Goal: Task Accomplishment & Management: Complete application form

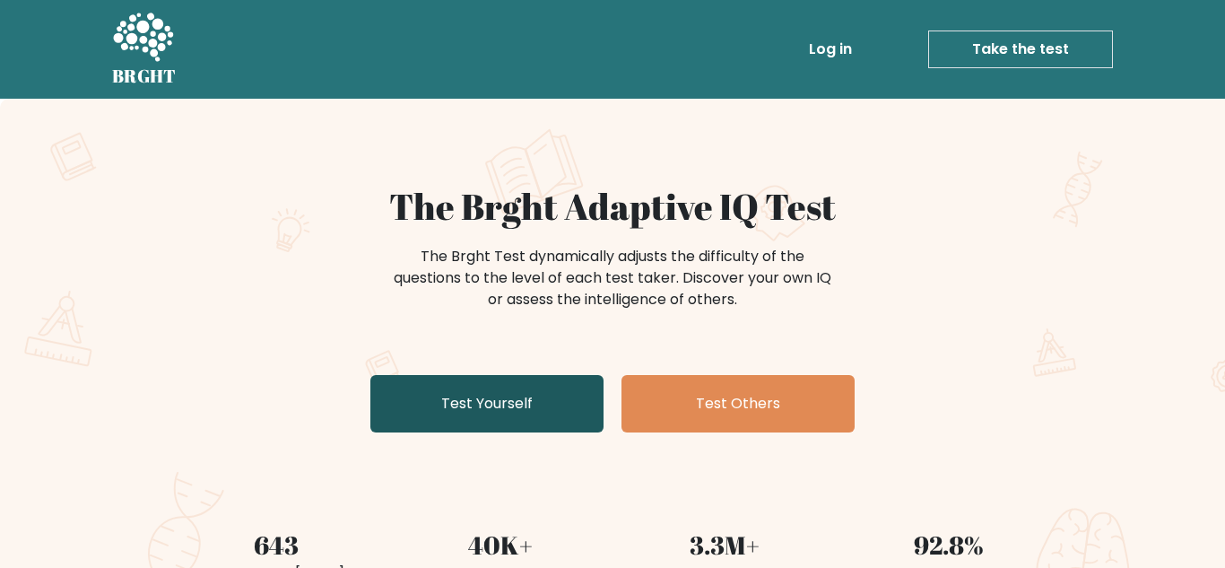
click at [583, 392] on link "Test Yourself" at bounding box center [486, 403] width 233 height 57
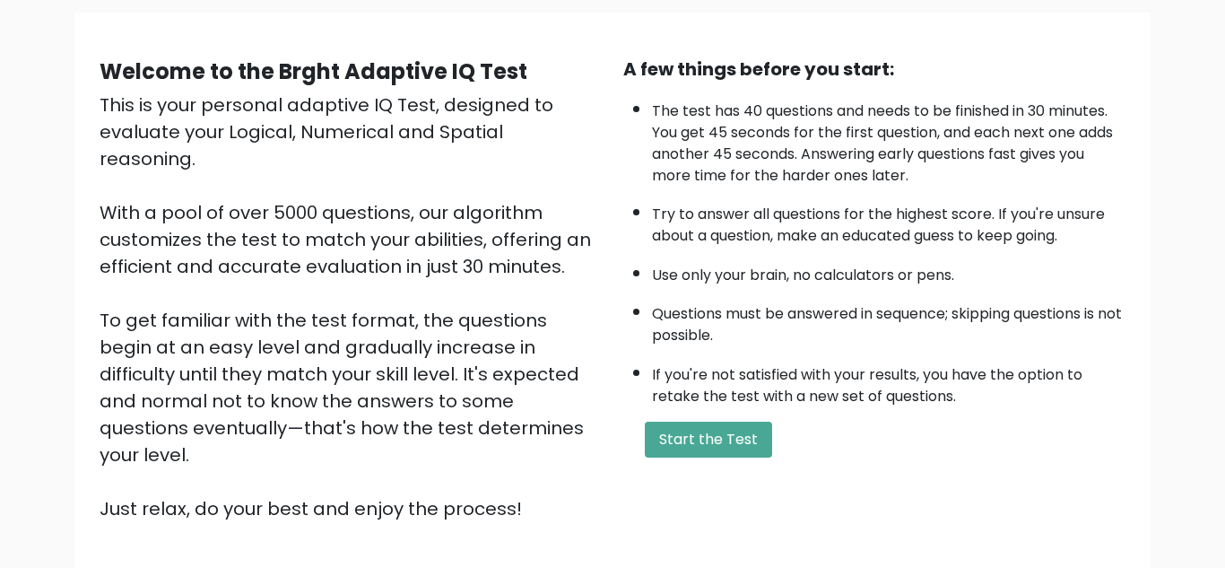
scroll to position [127, 0]
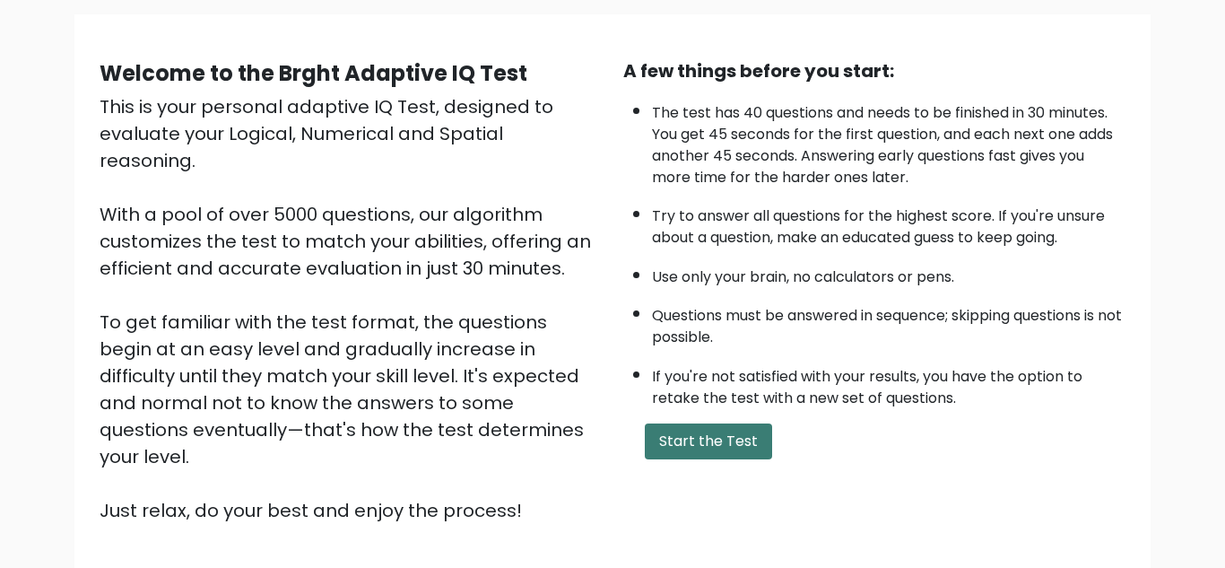
click at [734, 440] on button "Start the Test" at bounding box center [708, 441] width 127 height 36
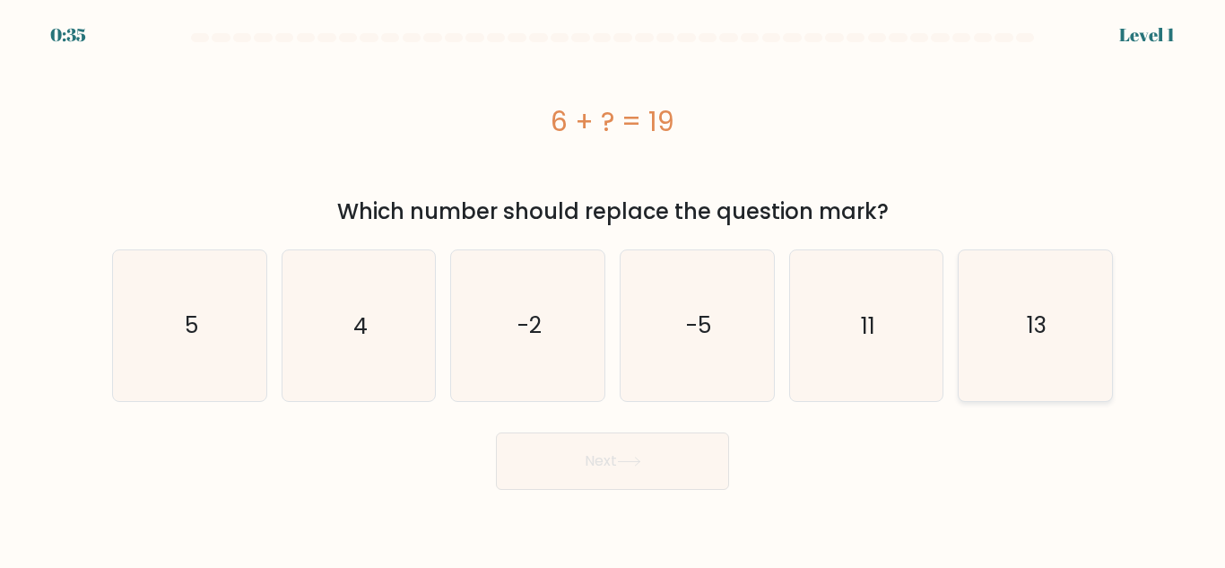
click at [987, 343] on icon "13" at bounding box center [1035, 325] width 150 height 150
click at [613, 289] on input "f. 13" at bounding box center [613, 286] width 1 height 4
radio input "true"
click at [636, 469] on button "Next" at bounding box center [612, 460] width 233 height 57
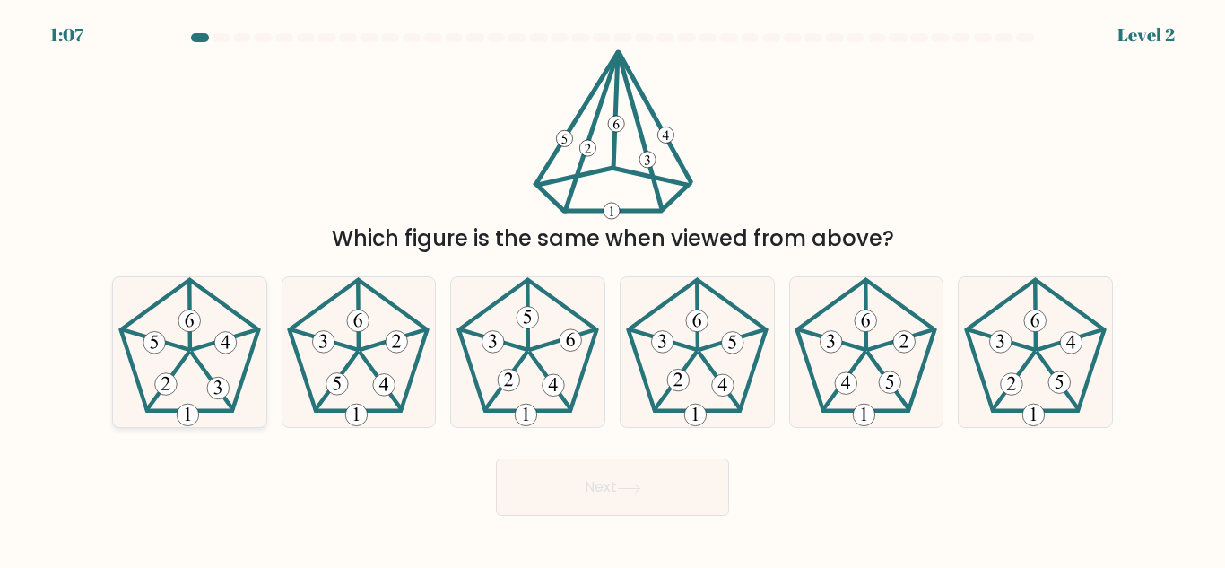
click at [187, 393] on icon at bounding box center [190, 352] width 150 height 150
click at [613, 289] on input "a." at bounding box center [613, 286] width 1 height 4
radio input "true"
click at [523, 466] on button "Next" at bounding box center [612, 486] width 233 height 57
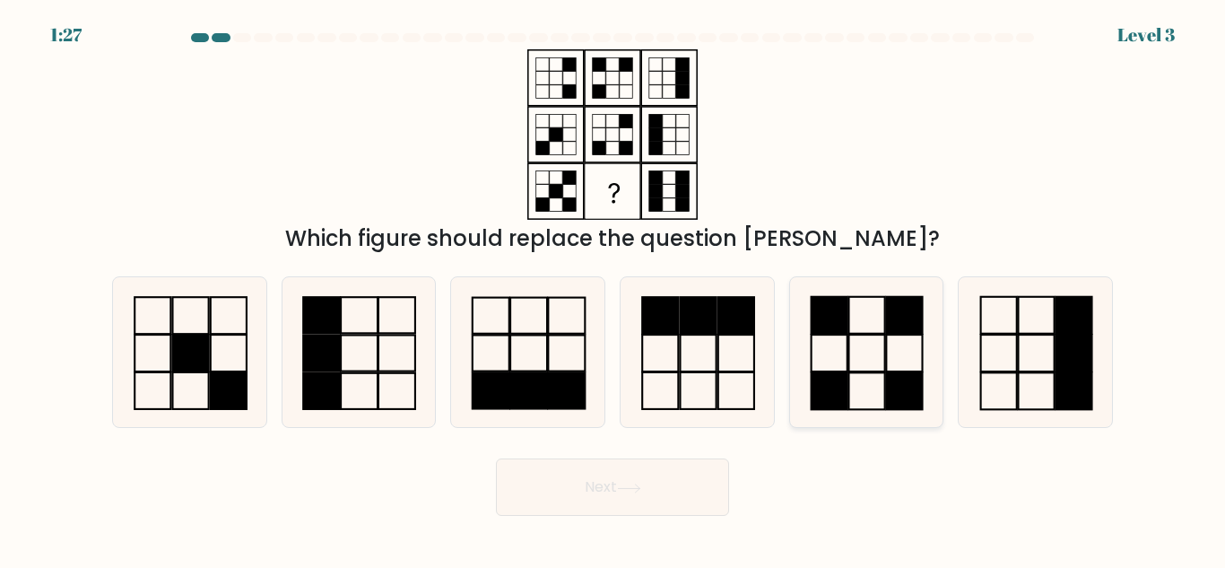
click at [873, 352] on icon at bounding box center [866, 352] width 150 height 150
click at [613, 289] on input "e." at bounding box center [613, 286] width 1 height 4
radio input "true"
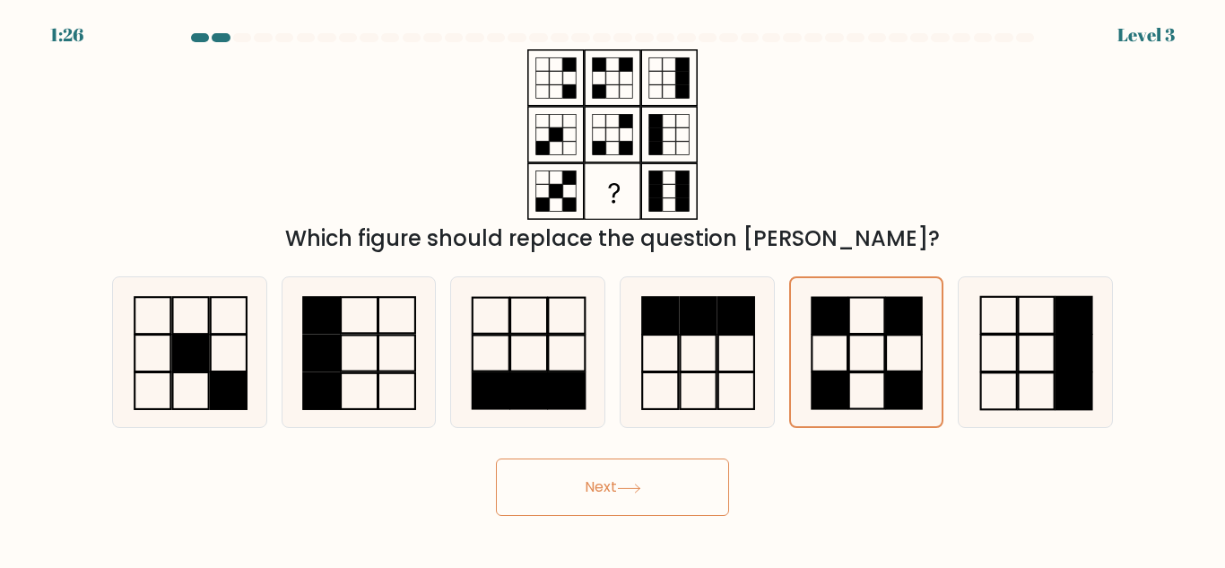
click at [683, 470] on button "Next" at bounding box center [612, 486] width 233 height 57
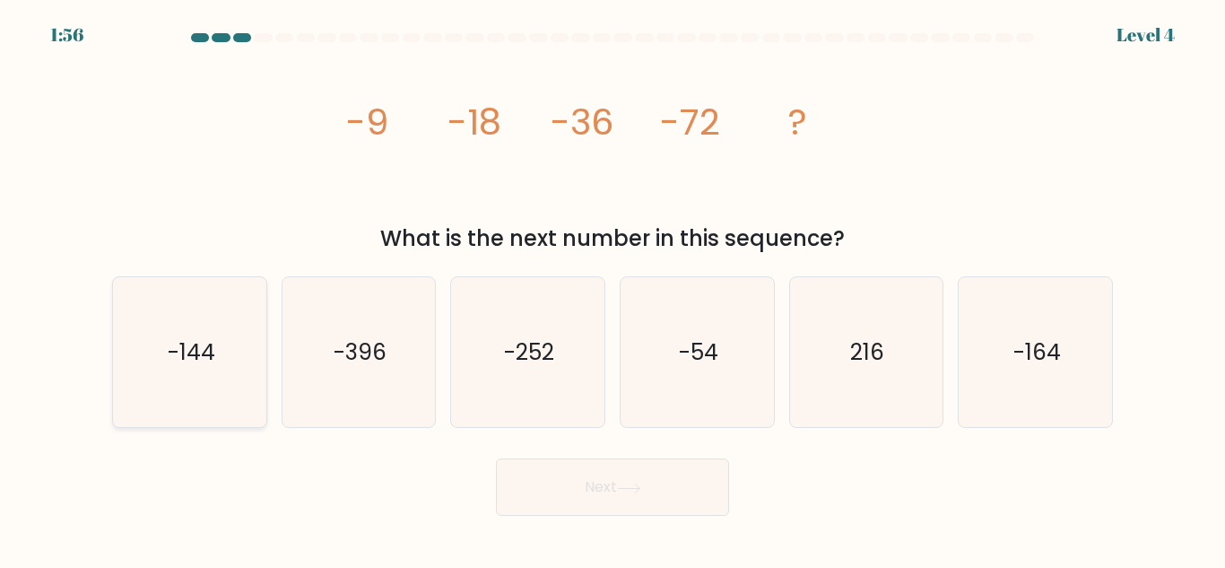
click at [242, 326] on icon "-144" at bounding box center [190, 352] width 150 height 150
click at [613, 289] on input "a. -144" at bounding box center [613, 286] width 1 height 4
radio input "true"
click at [634, 491] on icon at bounding box center [629, 488] width 24 height 10
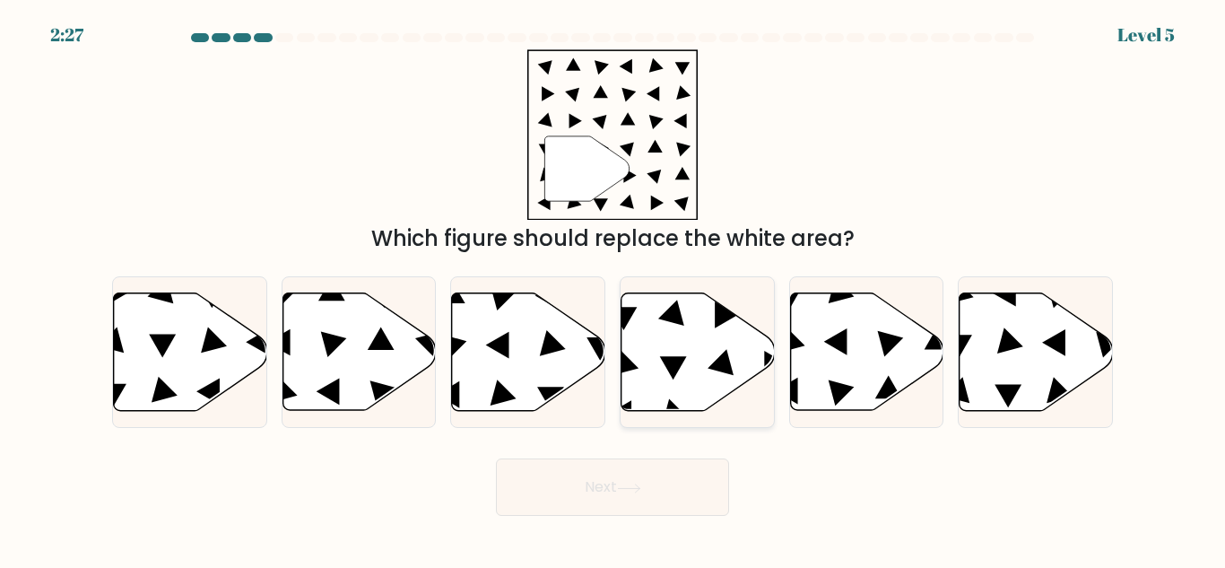
click at [684, 350] on icon at bounding box center [697, 351] width 153 height 117
click at [613, 289] on input "d." at bounding box center [613, 286] width 1 height 4
radio input "true"
click at [671, 465] on button "Next" at bounding box center [612, 486] width 233 height 57
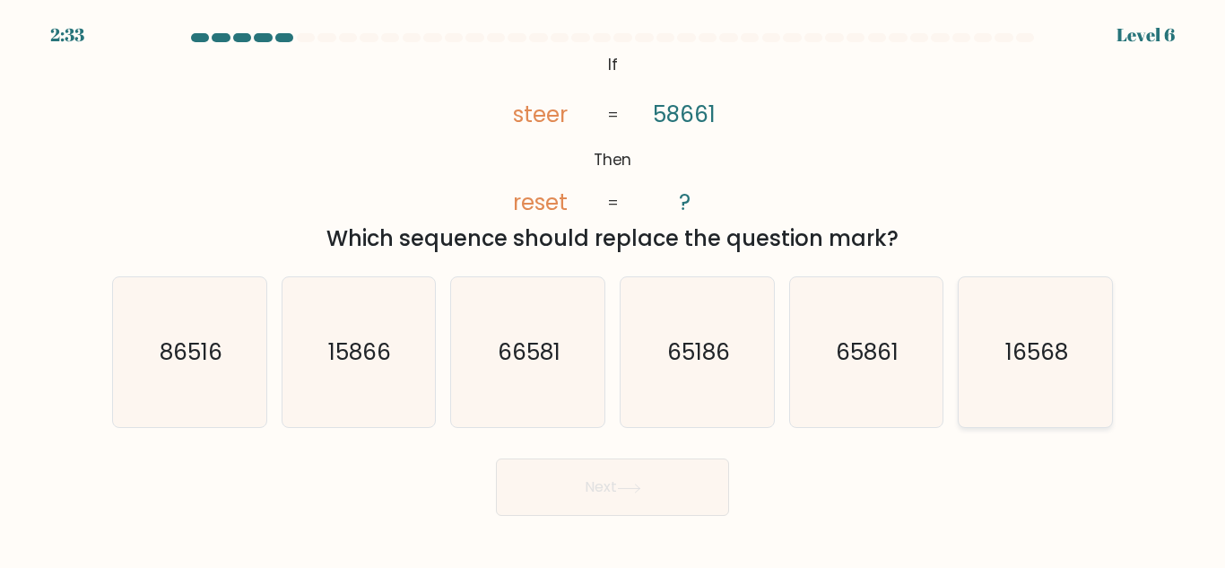
click at [1042, 366] on text "16568" at bounding box center [1036, 351] width 63 height 31
click at [613, 289] on input "f. 16568" at bounding box center [613, 286] width 1 height 4
radio input "true"
click at [692, 486] on button "Next" at bounding box center [612, 486] width 233 height 57
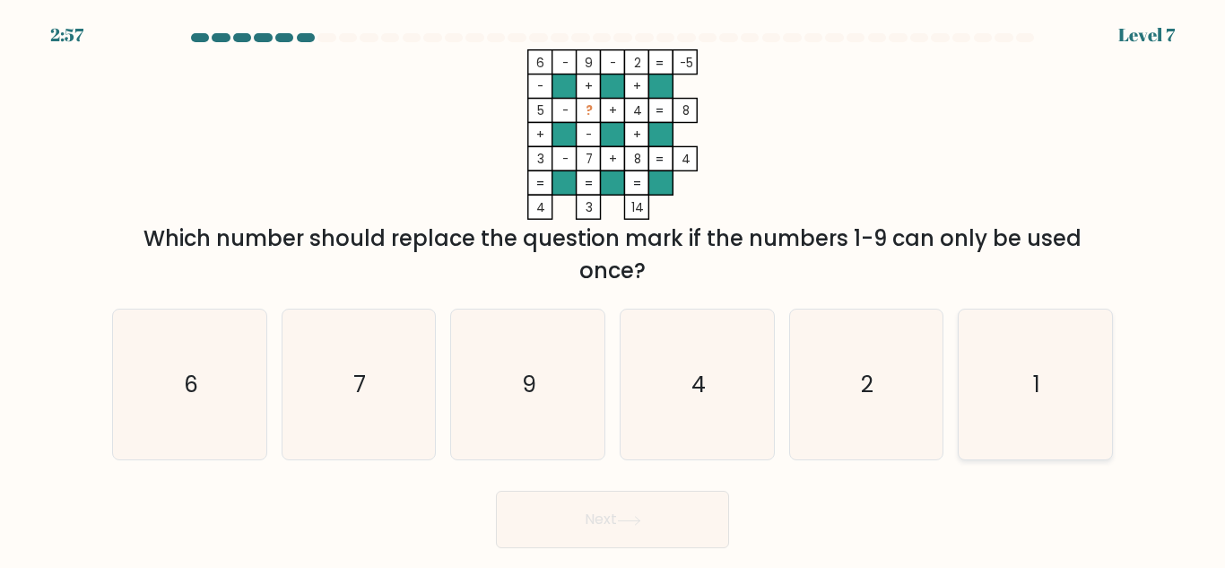
click at [1042, 397] on icon "1" at bounding box center [1035, 384] width 150 height 150
click at [613, 289] on input "f. 1" at bounding box center [613, 286] width 1 height 4
radio input "true"
click at [617, 520] on button "Next" at bounding box center [612, 519] width 233 height 57
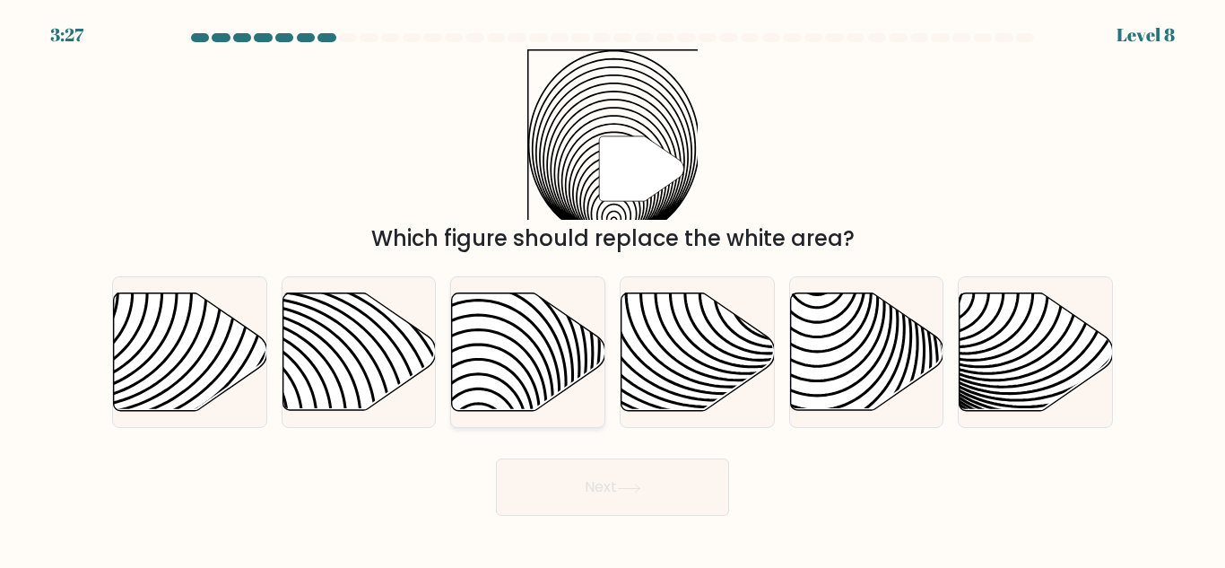
click at [514, 356] on icon at bounding box center [479, 292] width 308 height 308
click at [613, 289] on input "c." at bounding box center [613, 286] width 1 height 4
radio input "true"
click at [607, 489] on button "Next" at bounding box center [612, 486] width 233 height 57
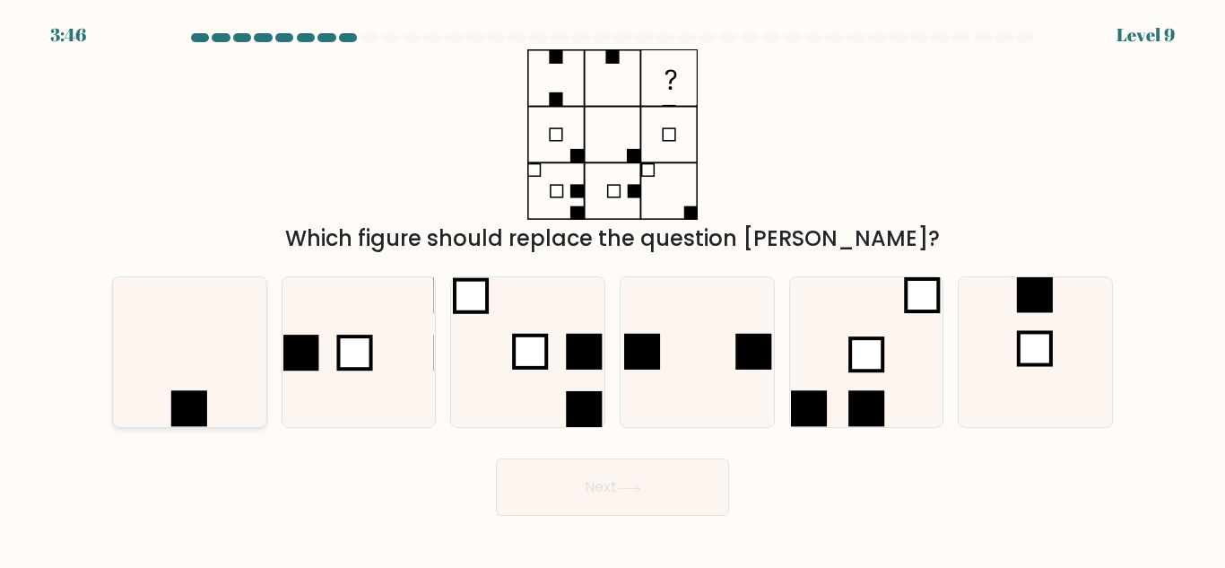
click at [235, 312] on icon at bounding box center [190, 352] width 150 height 150
click at [613, 289] on input "a." at bounding box center [613, 286] width 1 height 4
radio input "true"
click at [628, 464] on button "Next" at bounding box center [612, 486] width 233 height 57
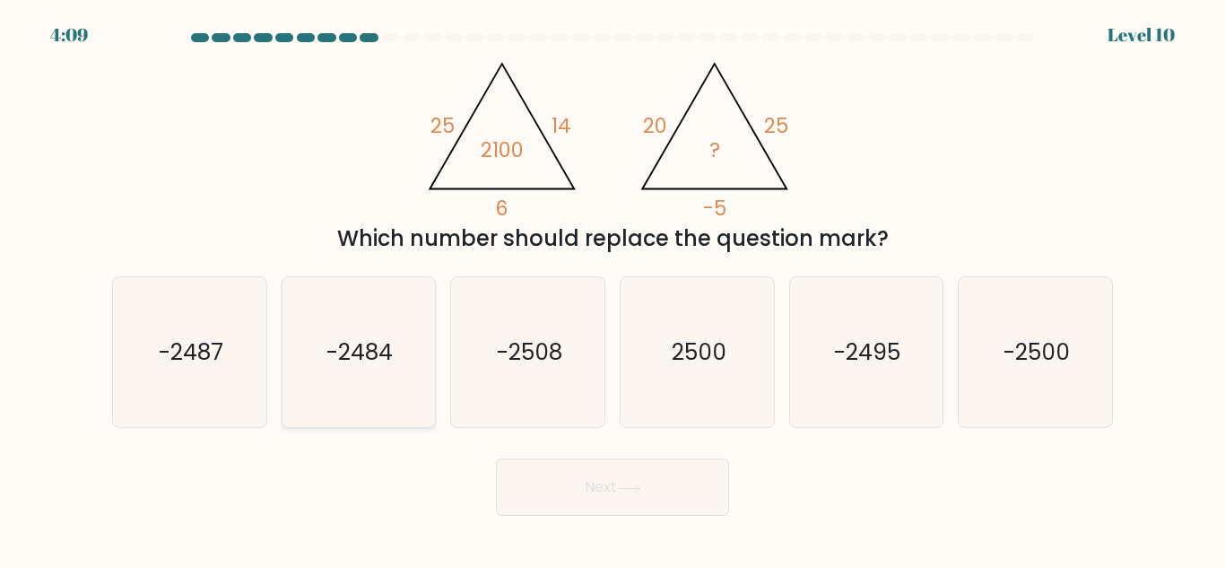
click at [407, 299] on icon "-2484" at bounding box center [358, 352] width 150 height 150
click at [613, 289] on input "b. -2484" at bounding box center [613, 286] width 1 height 4
radio input "true"
click at [701, 495] on button "Next" at bounding box center [612, 486] width 233 height 57
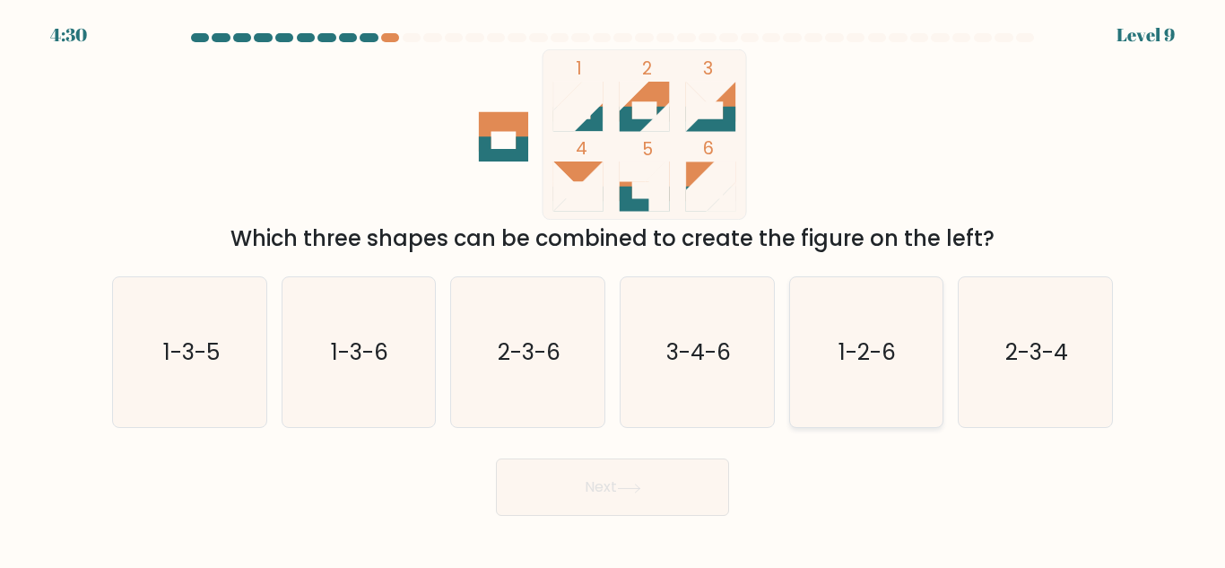
click at [895, 348] on text "1-2-6" at bounding box center [867, 351] width 57 height 31
click at [613, 289] on input "e. 1-2-6" at bounding box center [613, 286] width 1 height 4
radio input "true"
click at [691, 492] on button "Next" at bounding box center [612, 486] width 233 height 57
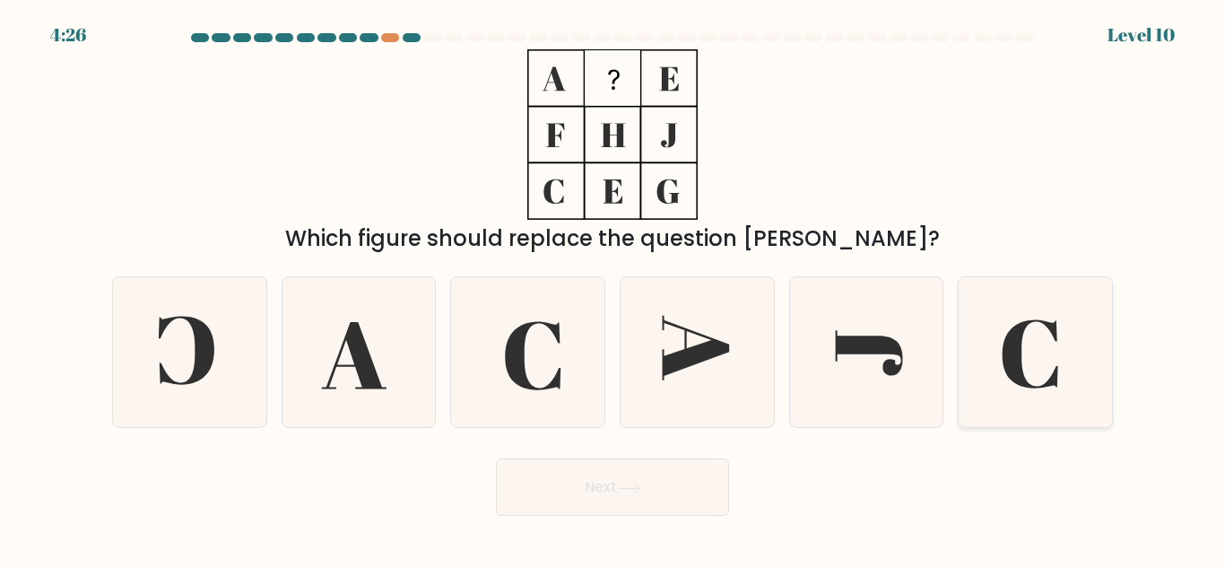
click at [1038, 365] on icon at bounding box center [1035, 352] width 150 height 150
click at [613, 289] on input "f." at bounding box center [613, 286] width 1 height 4
radio input "true"
click at [687, 473] on button "Next" at bounding box center [612, 486] width 233 height 57
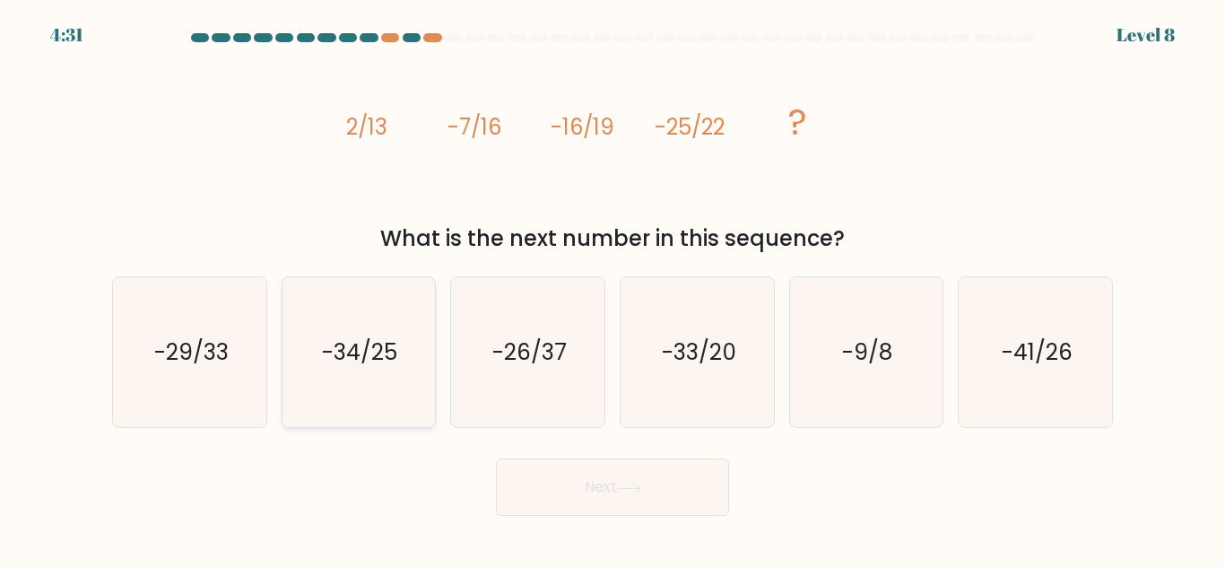
click at [392, 344] on text "-34/25" at bounding box center [360, 351] width 75 height 31
click at [613, 289] on input "b. -34/25" at bounding box center [613, 286] width 1 height 4
radio input "true"
click at [655, 481] on button "Next" at bounding box center [612, 486] width 233 height 57
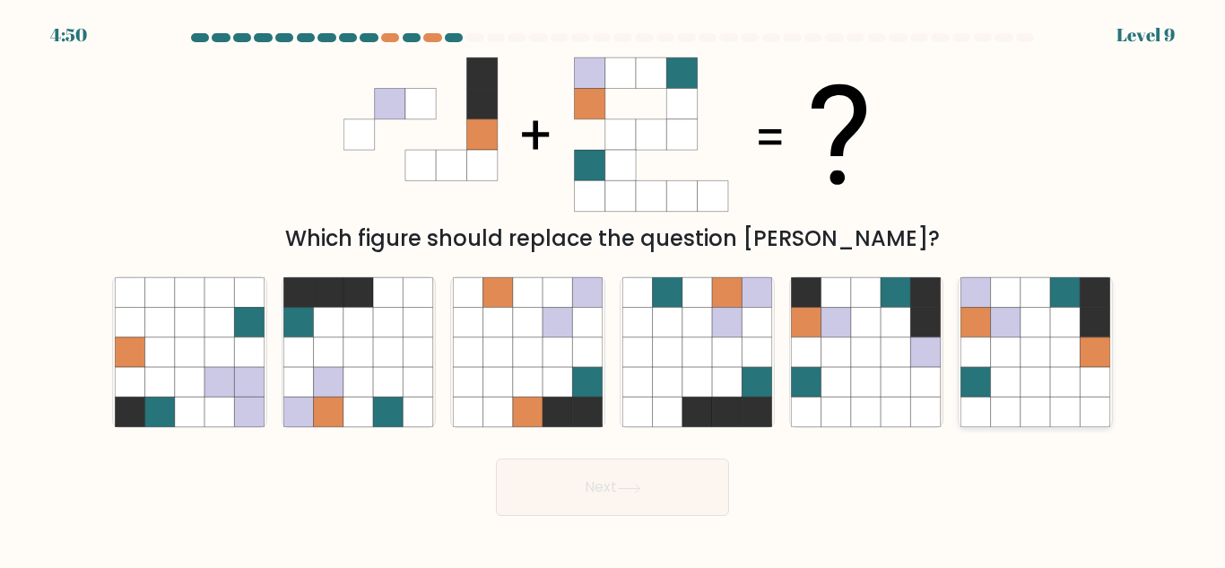
click at [1064, 371] on icon at bounding box center [1065, 382] width 30 height 30
click at [613, 289] on input "f." at bounding box center [613, 286] width 1 height 4
radio input "true"
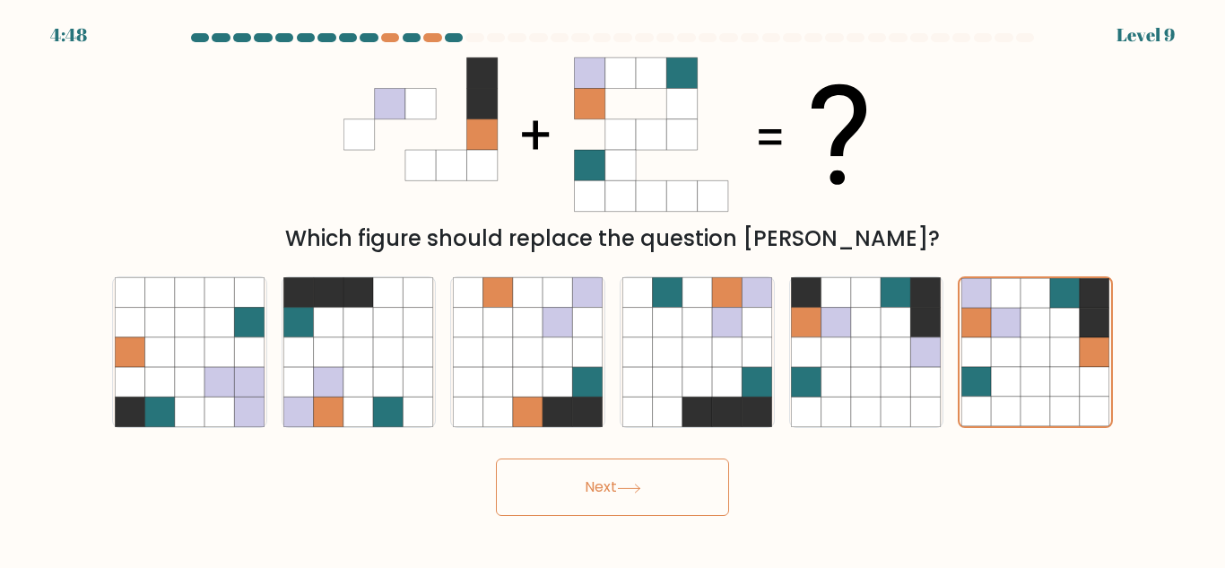
click at [683, 492] on button "Next" at bounding box center [612, 486] width 233 height 57
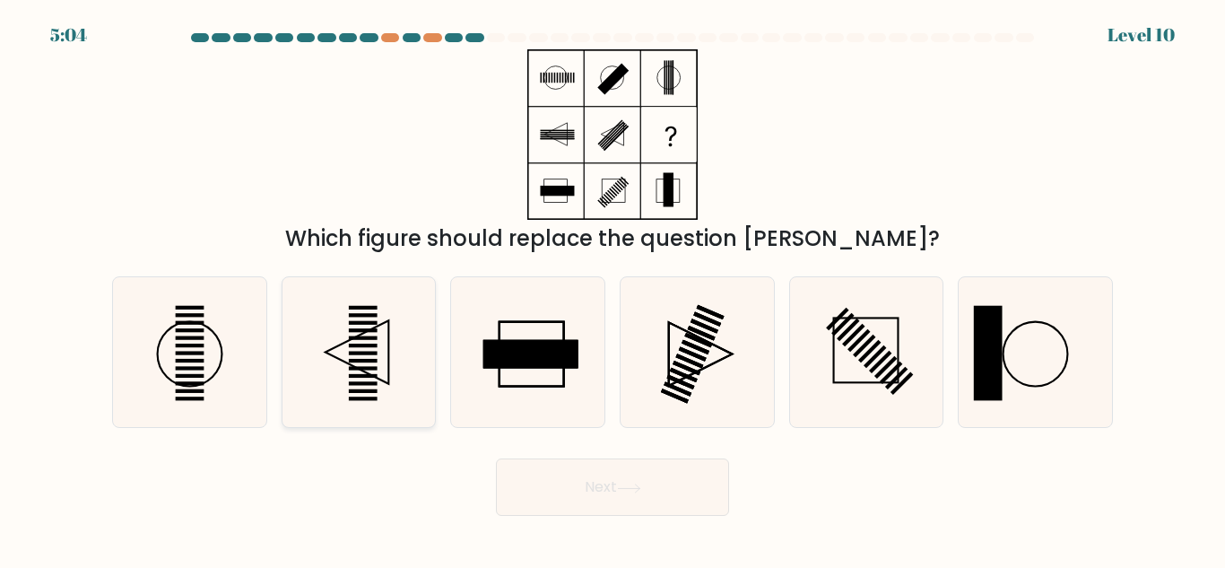
click at [390, 346] on icon at bounding box center [358, 352] width 150 height 150
click at [613, 289] on input "b." at bounding box center [613, 286] width 1 height 4
radio input "true"
click at [618, 477] on button "Next" at bounding box center [612, 486] width 233 height 57
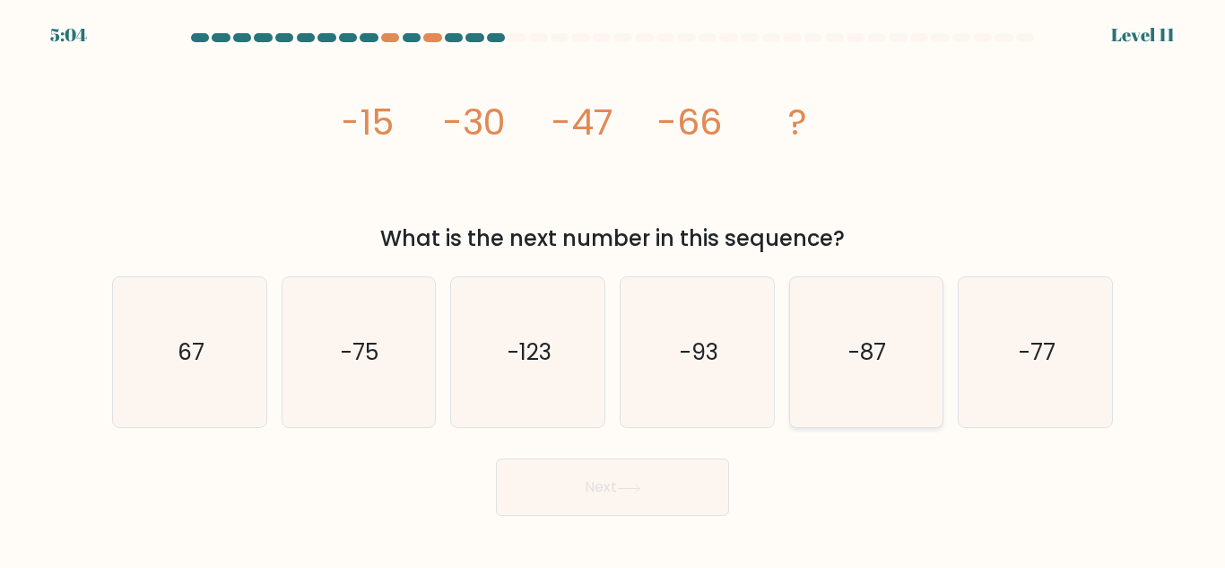
click at [929, 317] on icon "-87" at bounding box center [866, 352] width 150 height 150
click at [613, 289] on input "e. -87" at bounding box center [613, 286] width 1 height 4
radio input "true"
click at [658, 500] on button "Next" at bounding box center [612, 486] width 233 height 57
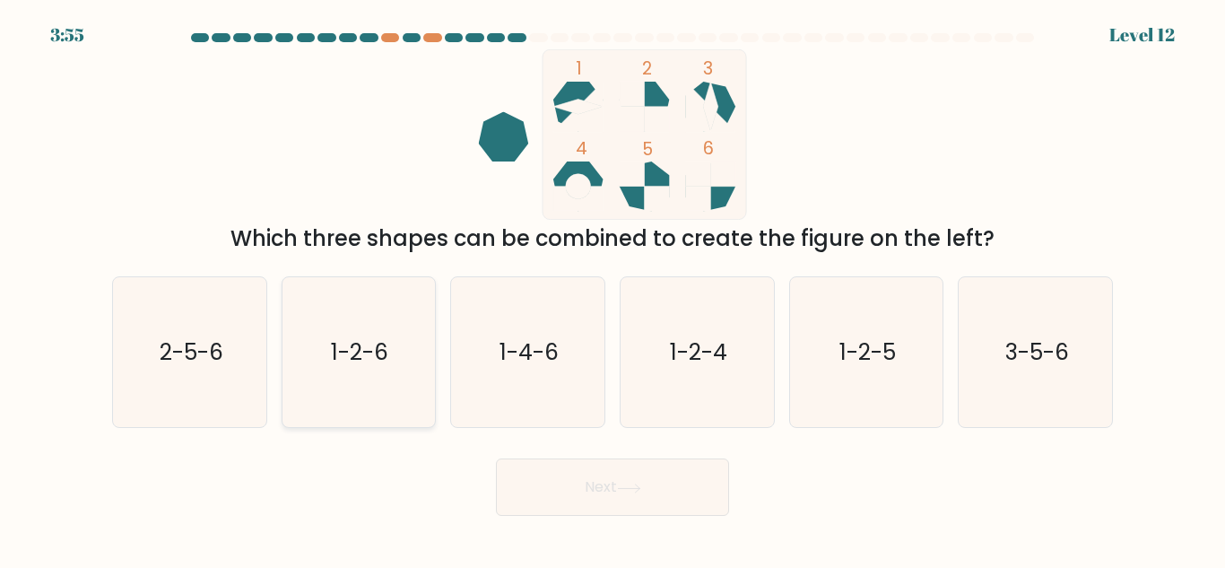
click at [371, 294] on icon "1-2-6" at bounding box center [358, 352] width 150 height 150
click at [613, 289] on input "b. 1-2-6" at bounding box center [613, 286] width 1 height 4
radio input "true"
click at [588, 486] on button "Next" at bounding box center [612, 486] width 233 height 57
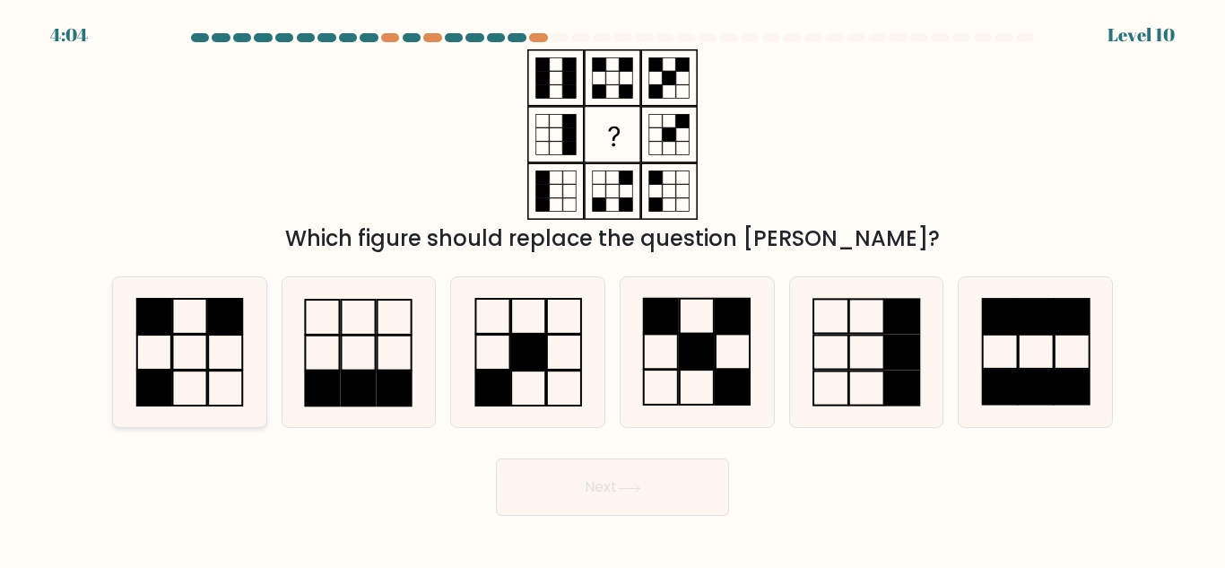
click at [210, 334] on rect at bounding box center [225, 316] width 34 height 35
click at [613, 289] on input "a." at bounding box center [613, 286] width 1 height 4
radio input "true"
click at [576, 497] on button "Next" at bounding box center [612, 486] width 233 height 57
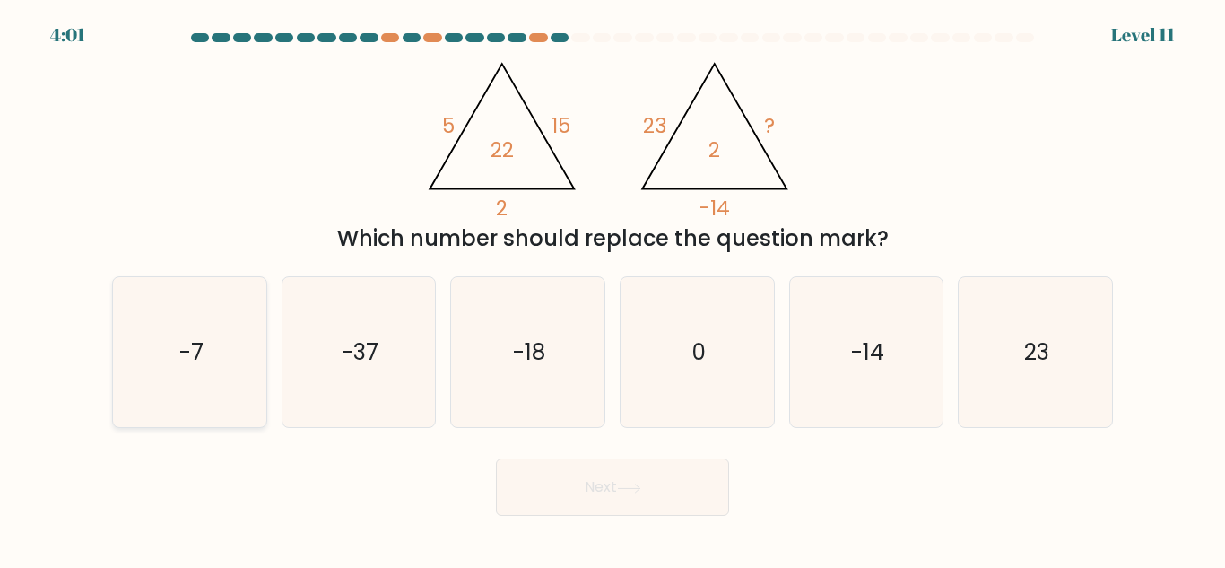
click at [225, 304] on icon "-7" at bounding box center [190, 352] width 150 height 150
click at [613, 289] on input "a. -7" at bounding box center [613, 286] width 1 height 4
radio input "true"
click at [610, 495] on button "Next" at bounding box center [612, 486] width 233 height 57
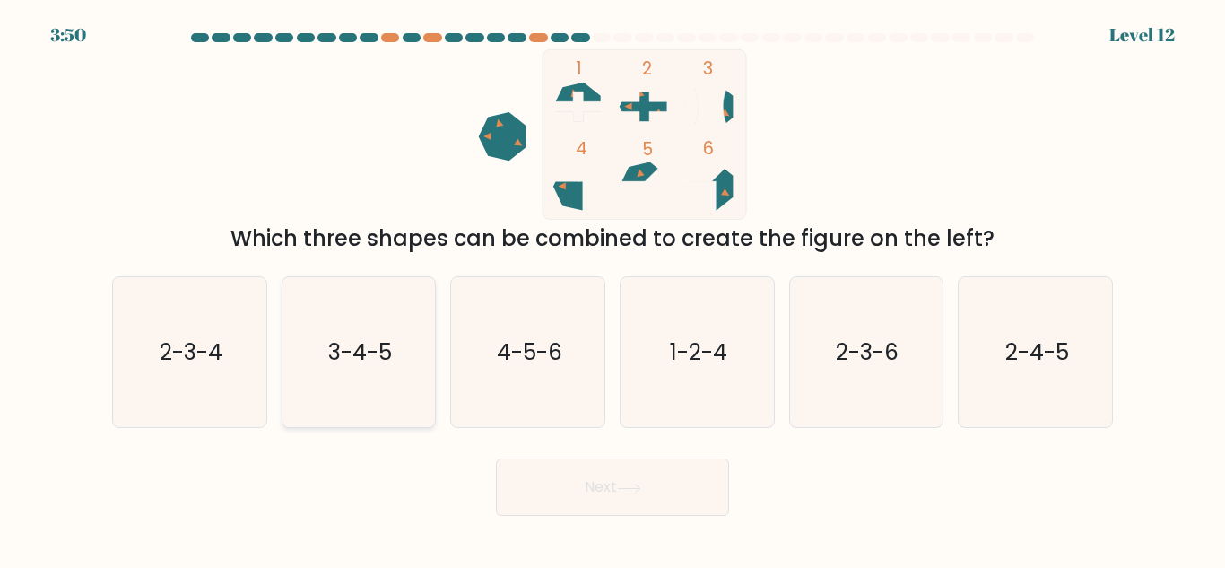
click at [428, 316] on icon "3-4-5" at bounding box center [358, 352] width 150 height 150
click at [613, 289] on input "b. 3-4-5" at bounding box center [613, 286] width 1 height 4
radio input "true"
click at [547, 491] on button "Next" at bounding box center [612, 486] width 233 height 57
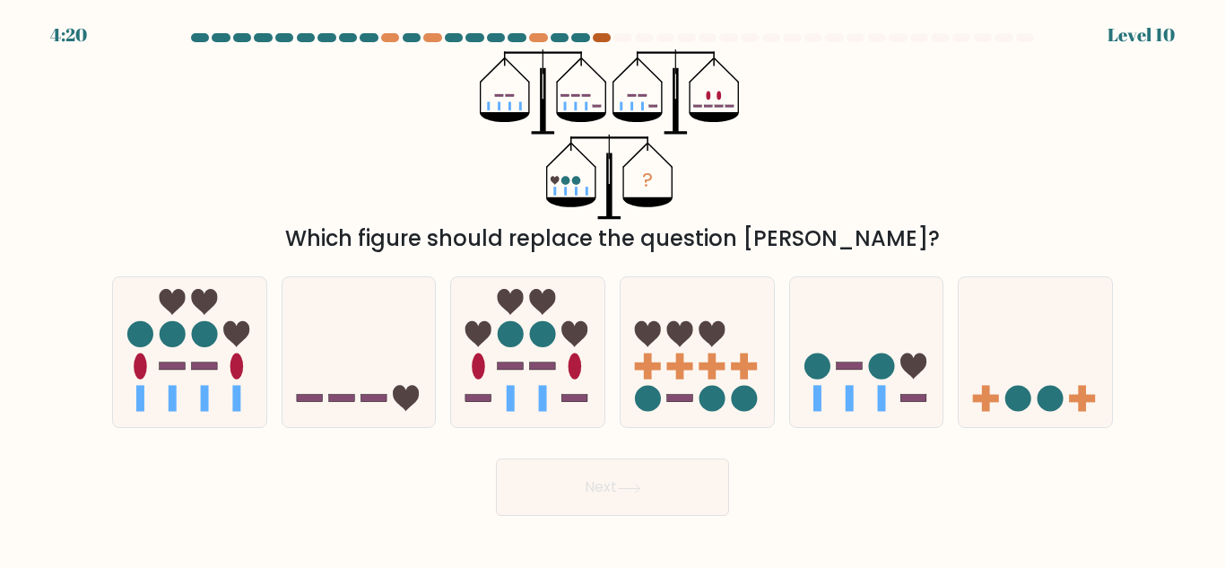
click at [596, 36] on div at bounding box center [602, 37] width 18 height 9
click at [537, 36] on div at bounding box center [538, 37] width 18 height 9
click at [889, 352] on icon at bounding box center [866, 352] width 153 height 126
click at [613, 289] on input "e." at bounding box center [613, 286] width 1 height 4
radio input "true"
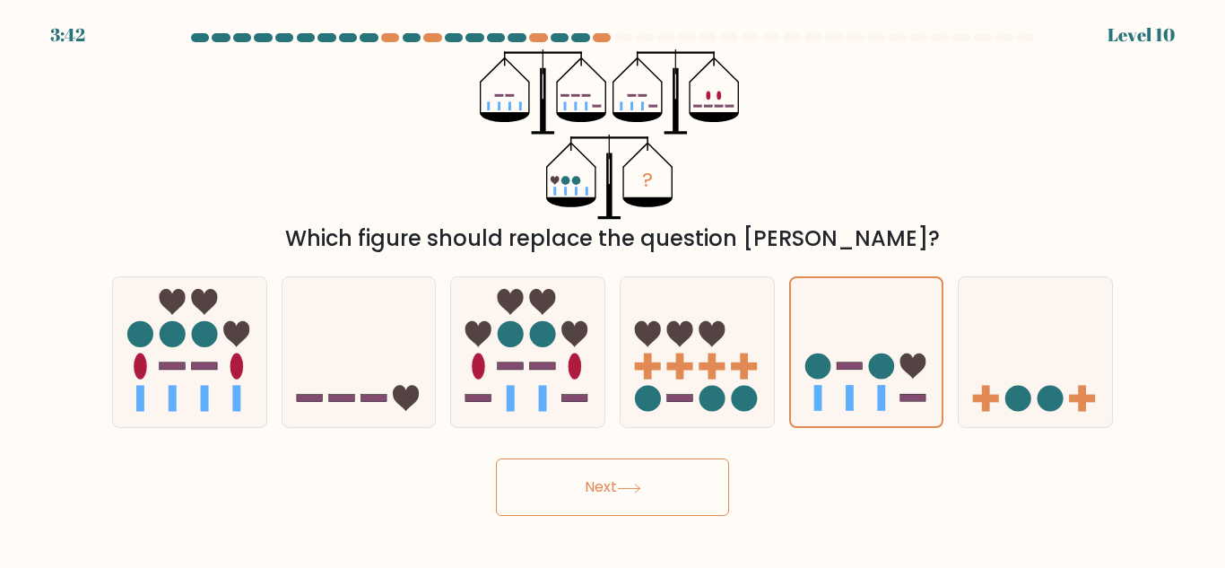
click at [685, 493] on button "Next" at bounding box center [612, 486] width 233 height 57
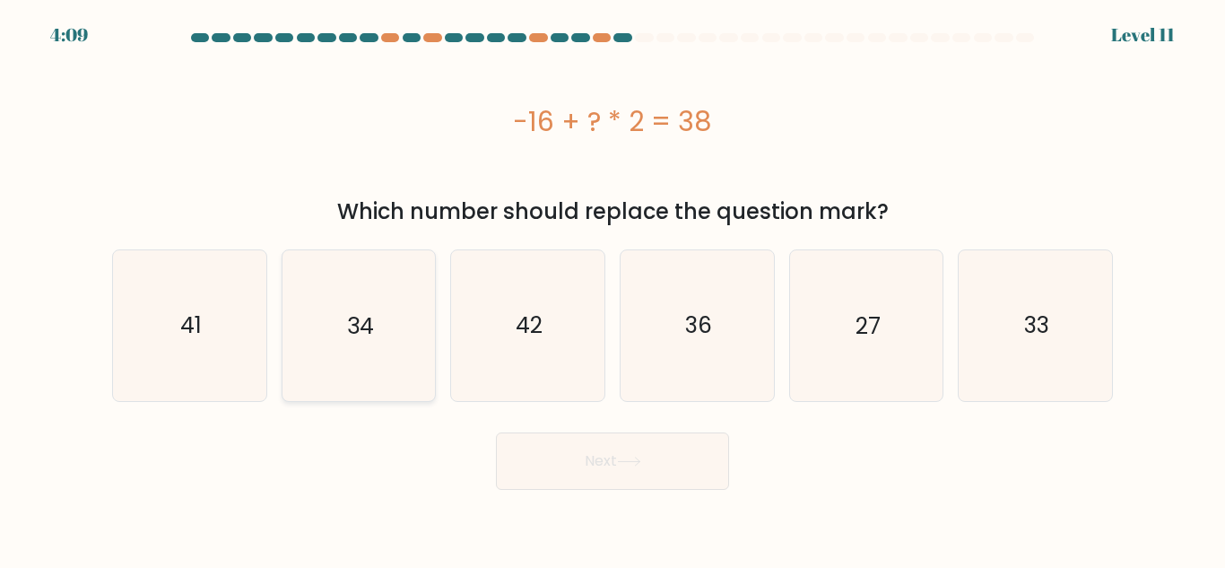
click at [406, 360] on icon "34" at bounding box center [358, 325] width 150 height 150
click at [613, 289] on input "b. 34" at bounding box center [613, 286] width 1 height 4
radio input "true"
click at [708, 482] on button "Next" at bounding box center [612, 460] width 233 height 57
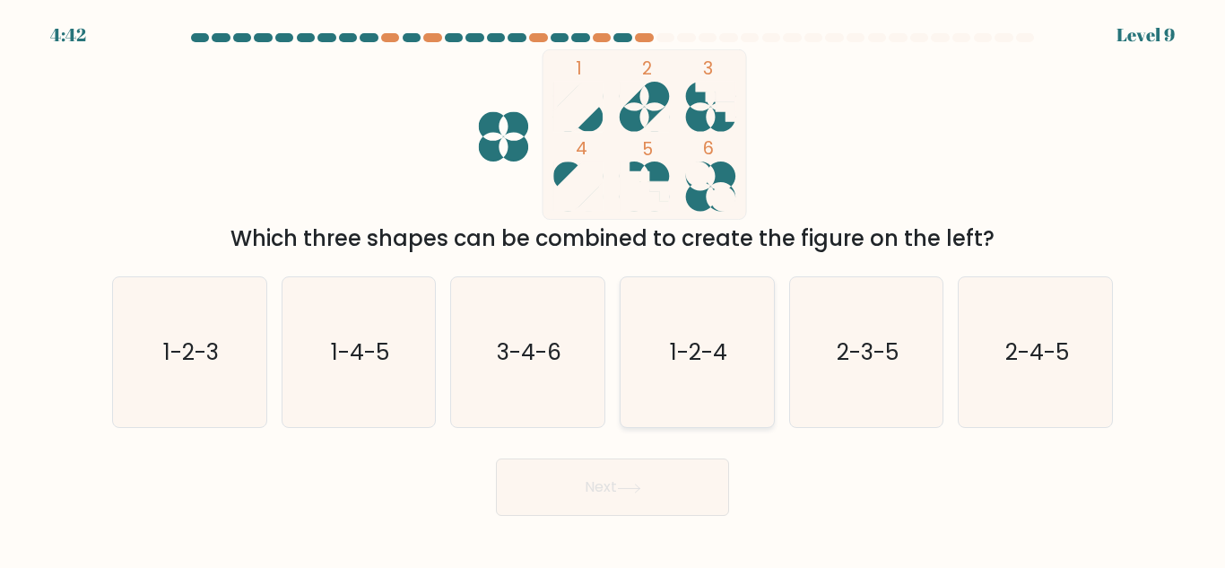
click at [670, 341] on text "1-2-4" at bounding box center [698, 351] width 57 height 31
click at [613, 289] on input "d. 1-2-4" at bounding box center [613, 286] width 1 height 4
radio input "true"
click at [587, 501] on button "Next" at bounding box center [612, 486] width 233 height 57
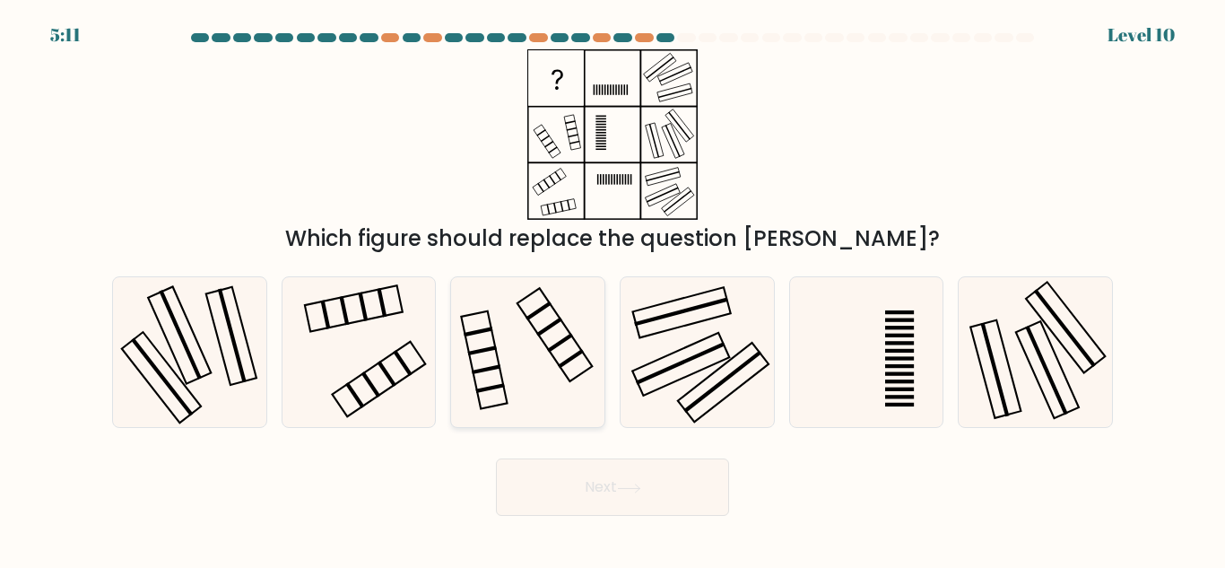
click at [587, 307] on icon at bounding box center [528, 352] width 150 height 150
click at [613, 289] on input "c." at bounding box center [613, 286] width 1 height 4
radio input "true"
click at [369, 312] on icon at bounding box center [358, 352] width 150 height 150
click at [613, 289] on input "b." at bounding box center [613, 286] width 1 height 4
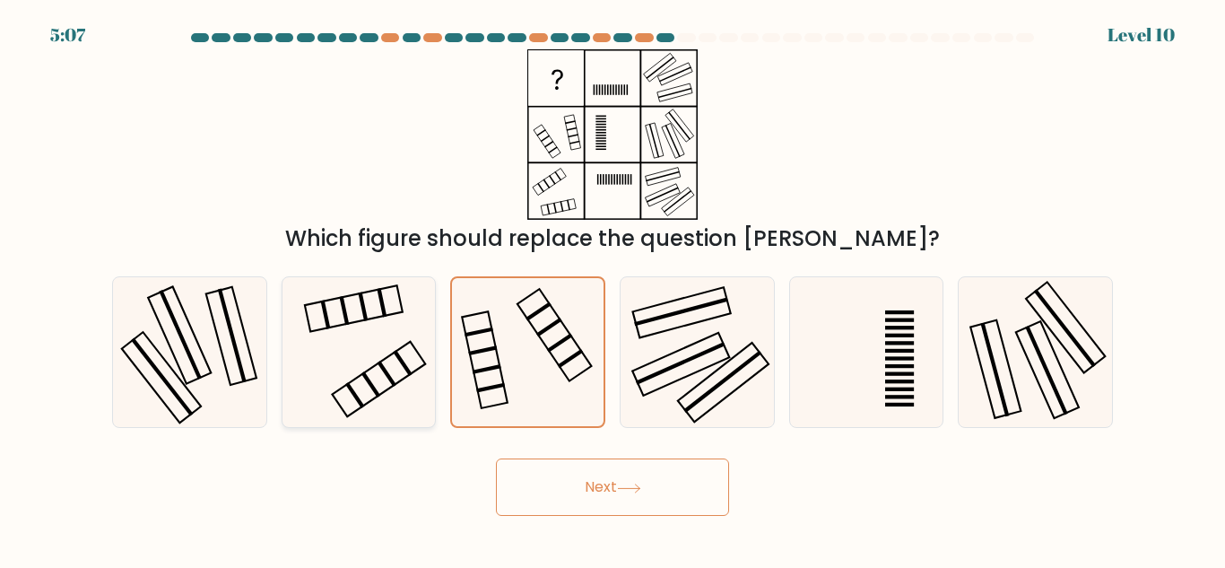
radio input "true"
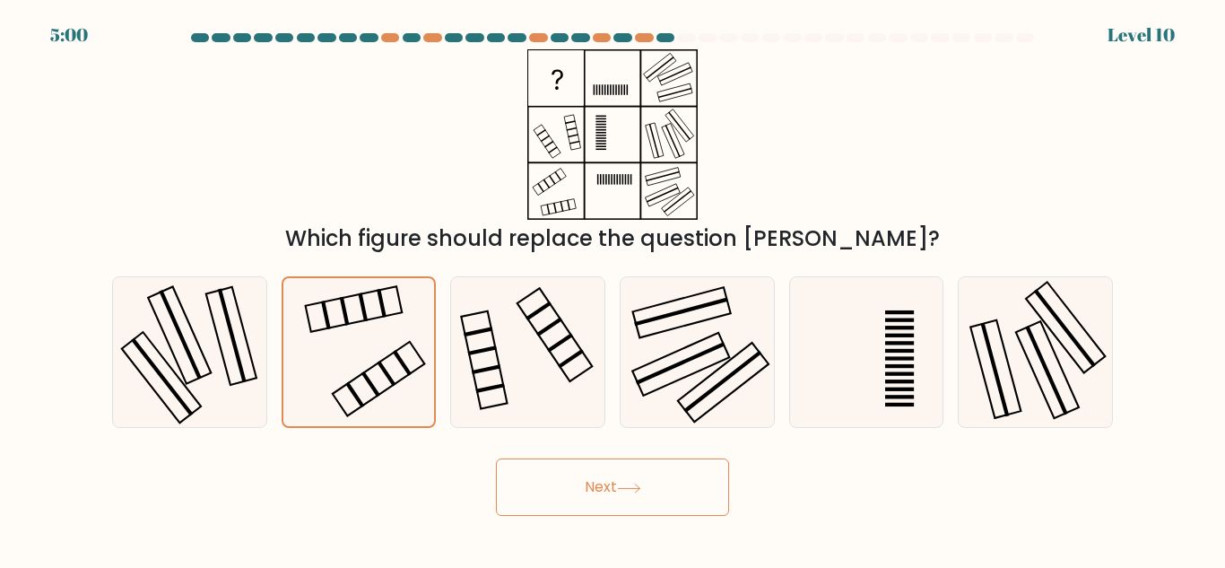
click at [629, 486] on icon at bounding box center [629, 488] width 24 height 10
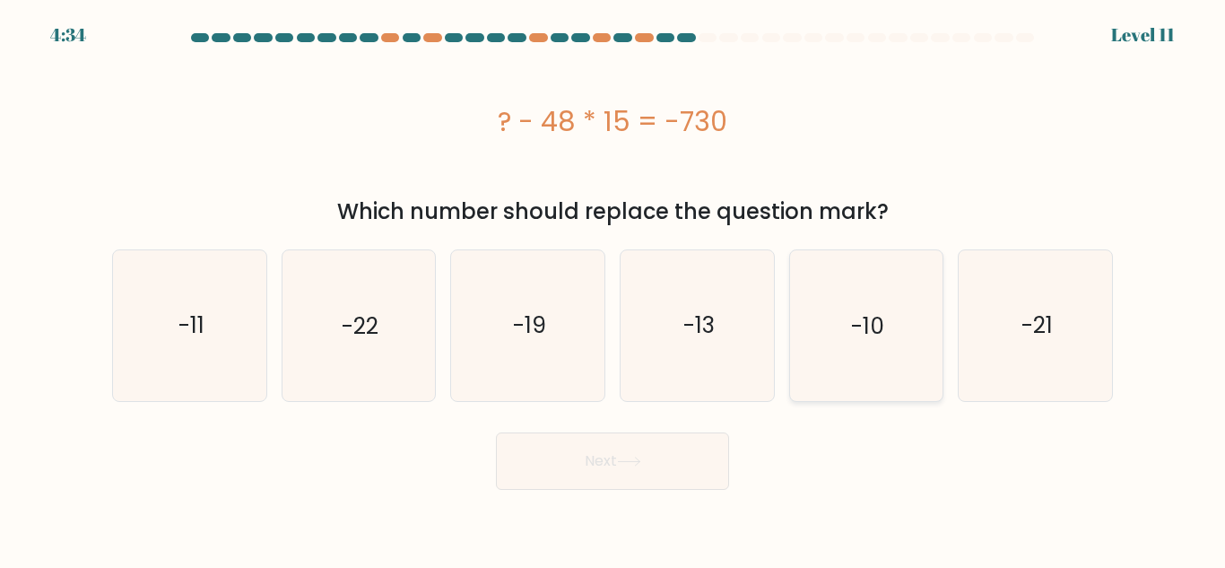
click at [899, 343] on icon "-10" at bounding box center [866, 325] width 150 height 150
click at [613, 289] on input "e. -10" at bounding box center [613, 286] width 1 height 4
radio input "true"
click at [639, 436] on button "Next" at bounding box center [612, 460] width 233 height 57
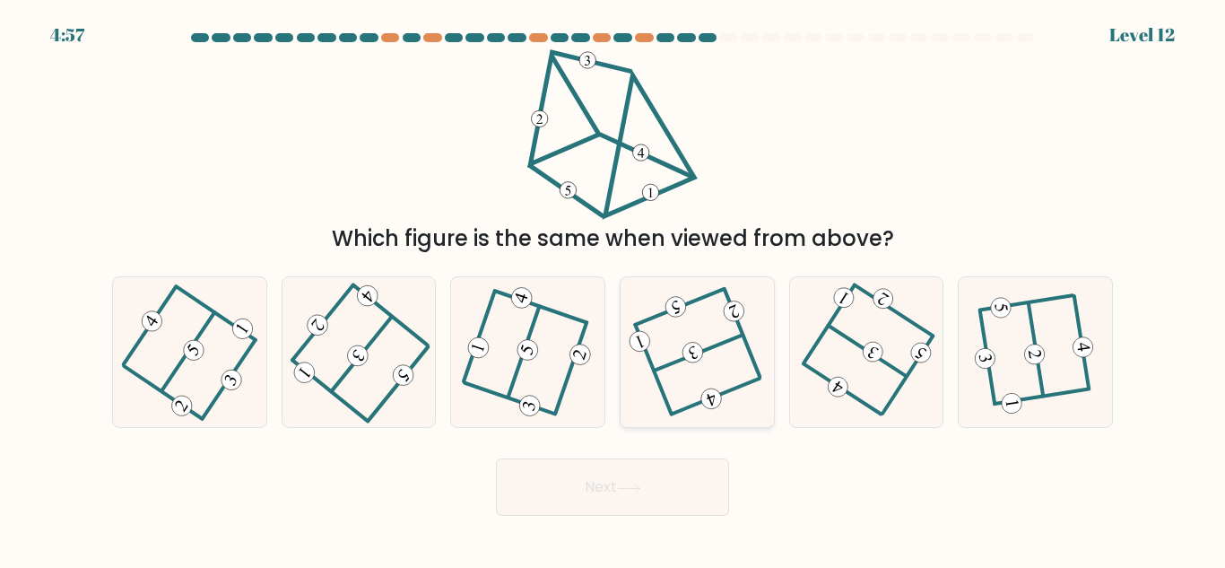
click at [692, 349] on 352 at bounding box center [693, 352] width 26 height 26
click at [613, 289] on input "d." at bounding box center [613, 286] width 1 height 4
radio input "true"
click at [644, 478] on button "Next" at bounding box center [612, 486] width 233 height 57
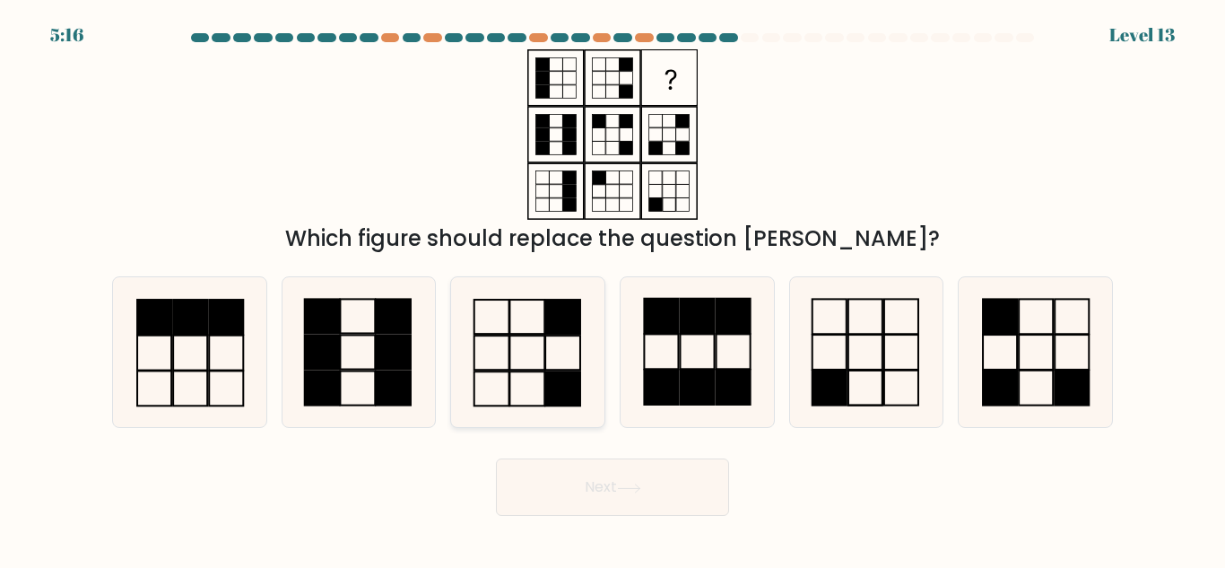
click at [488, 373] on icon at bounding box center [528, 352] width 150 height 150
click at [613, 289] on input "c." at bounding box center [613, 286] width 1 height 4
radio input "true"
click at [639, 485] on icon at bounding box center [629, 488] width 24 height 10
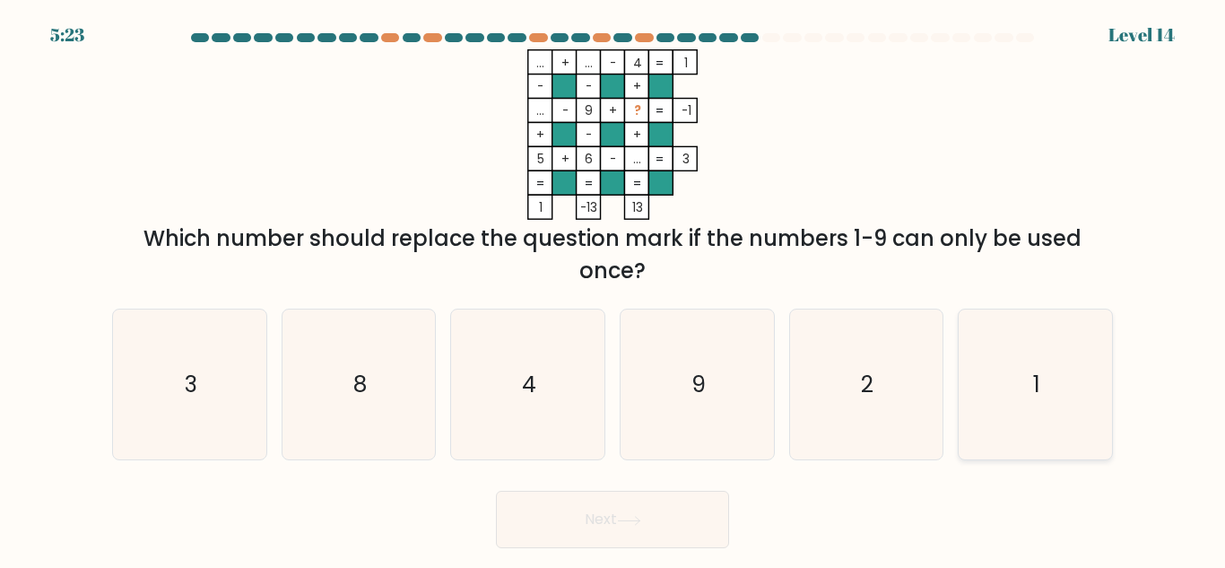
click at [997, 364] on icon "1" at bounding box center [1035, 384] width 150 height 150
click at [613, 289] on input "f. 1" at bounding box center [613, 286] width 1 height 4
radio input "true"
click at [849, 365] on icon "2" at bounding box center [866, 384] width 150 height 150
click at [613, 289] on input "e. 2" at bounding box center [613, 286] width 1 height 4
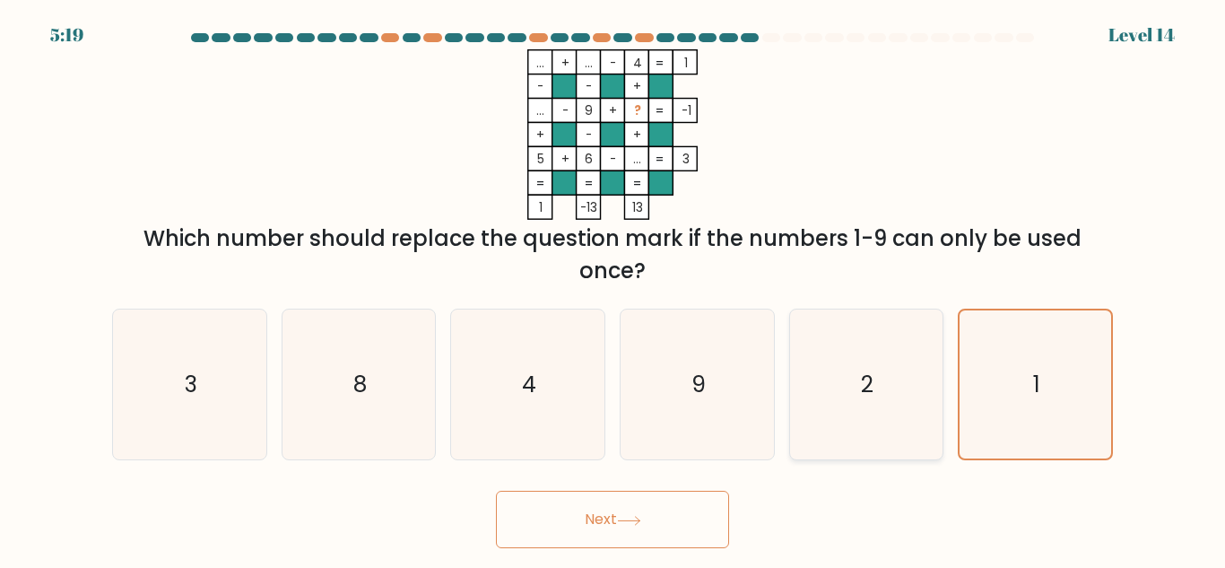
radio input "true"
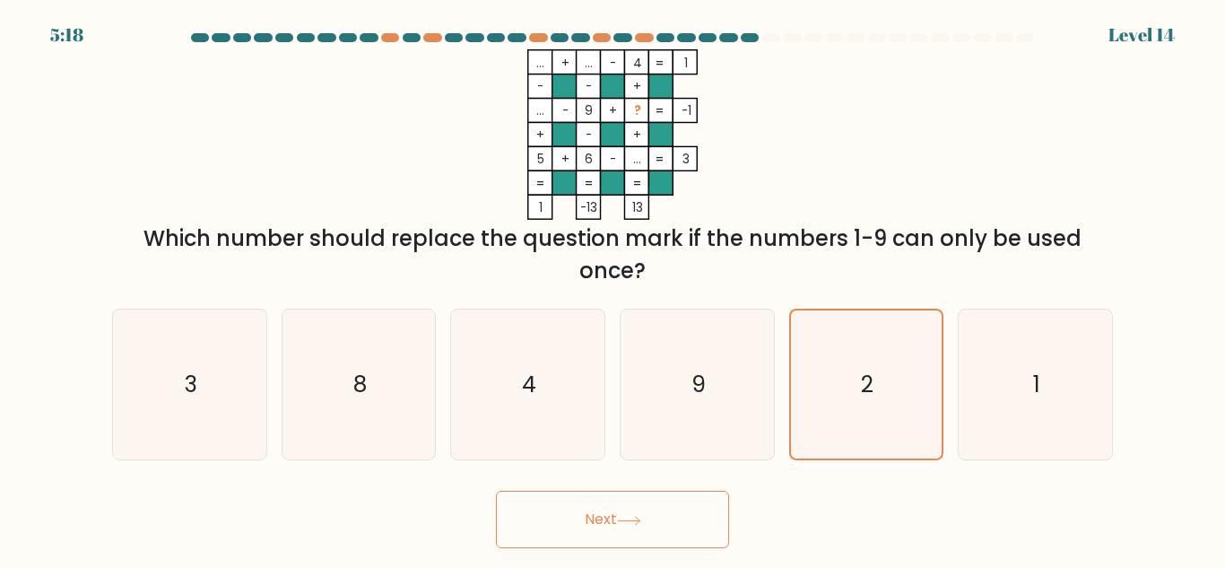
click at [691, 500] on button "Next" at bounding box center [612, 519] width 233 height 57
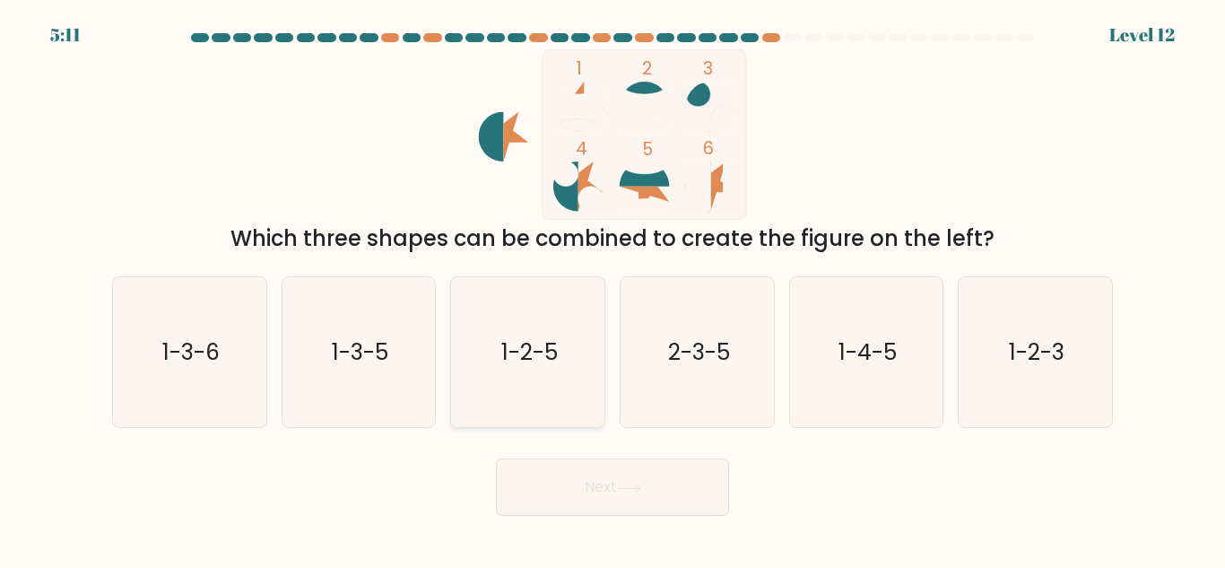
click at [490, 320] on icon "1-2-5" at bounding box center [528, 352] width 150 height 150
click at [613, 289] on input "c. 1-2-5" at bounding box center [613, 286] width 1 height 4
radio input "true"
click at [563, 438] on form at bounding box center [612, 274] width 1225 height 482
click at [593, 495] on button "Next" at bounding box center [612, 486] width 233 height 57
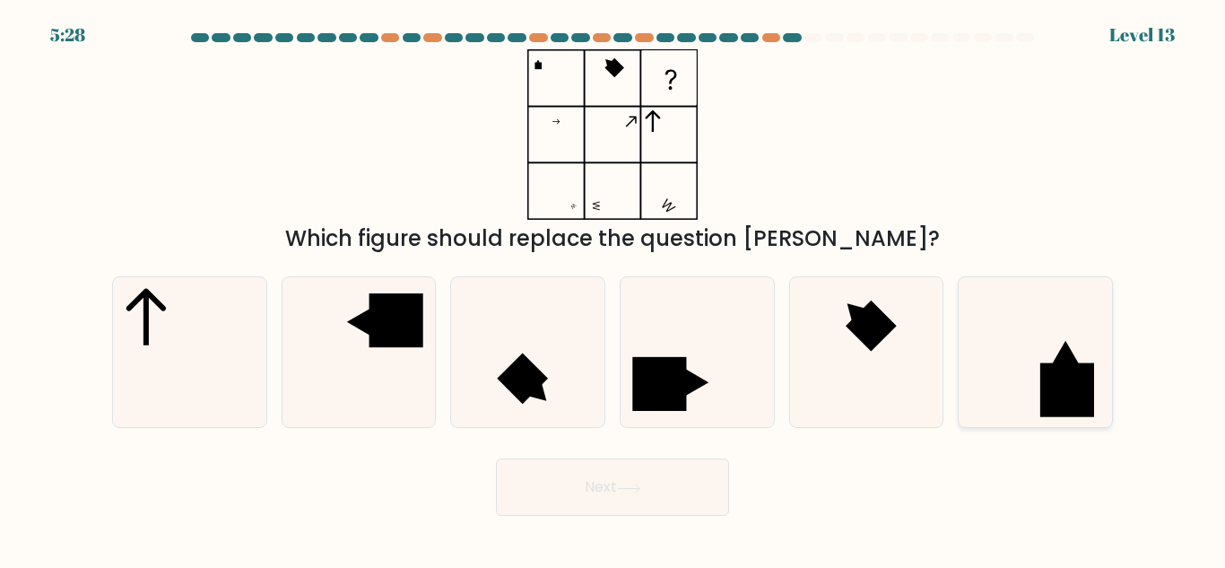
click at [1052, 331] on icon at bounding box center [1035, 352] width 150 height 150
click at [613, 289] on input "f." at bounding box center [613, 286] width 1 height 4
radio input "true"
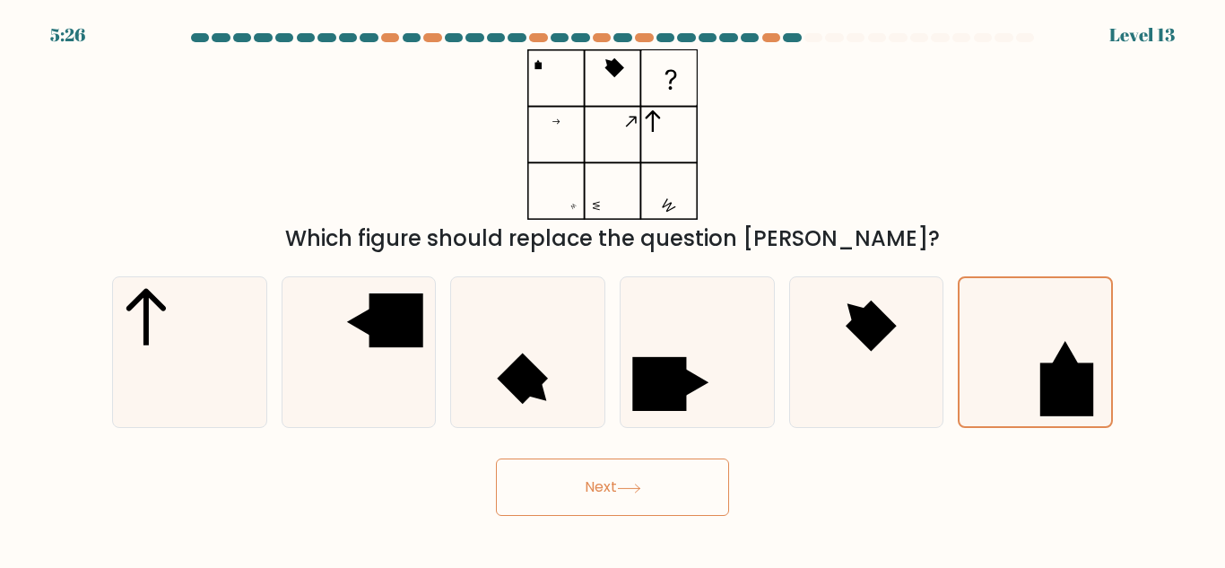
click at [668, 484] on button "Next" at bounding box center [612, 486] width 233 height 57
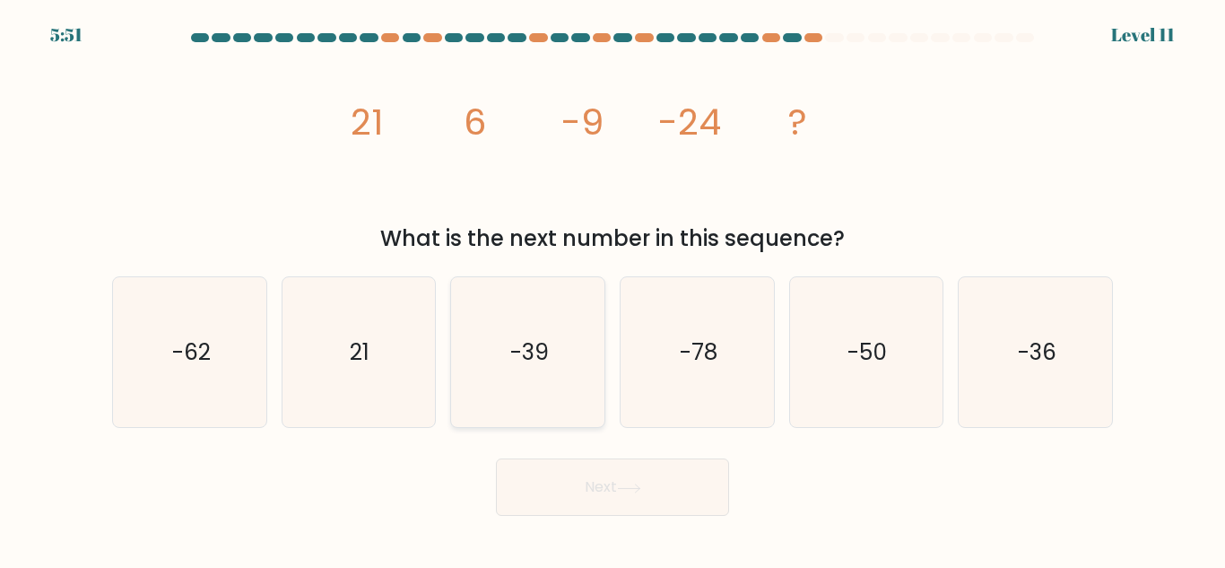
click at [542, 316] on icon "-39" at bounding box center [528, 352] width 150 height 150
click at [613, 289] on input "c. -39" at bounding box center [613, 286] width 1 height 4
radio input "true"
click at [606, 480] on button "Next" at bounding box center [612, 486] width 233 height 57
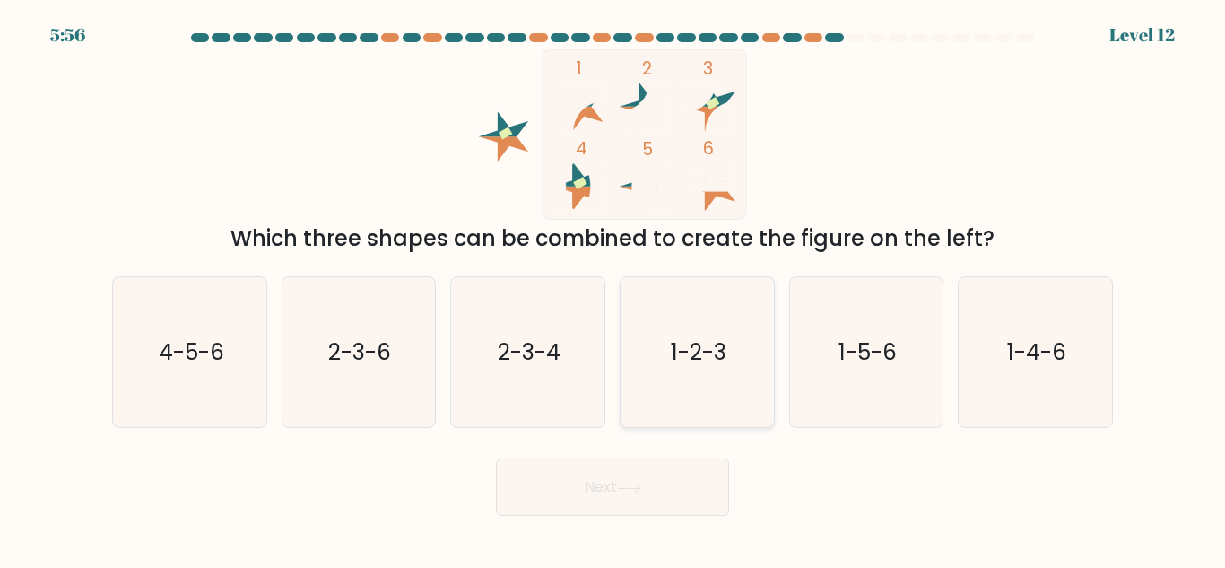
click at [680, 386] on icon "1-2-3" at bounding box center [697, 352] width 150 height 150
click at [613, 289] on input "d. 1-2-3" at bounding box center [613, 286] width 1 height 4
radio input "true"
click at [680, 386] on icon "1-2-3" at bounding box center [697, 352] width 148 height 148
click at [613, 289] on input "d. 1-2-3" at bounding box center [613, 286] width 1 height 4
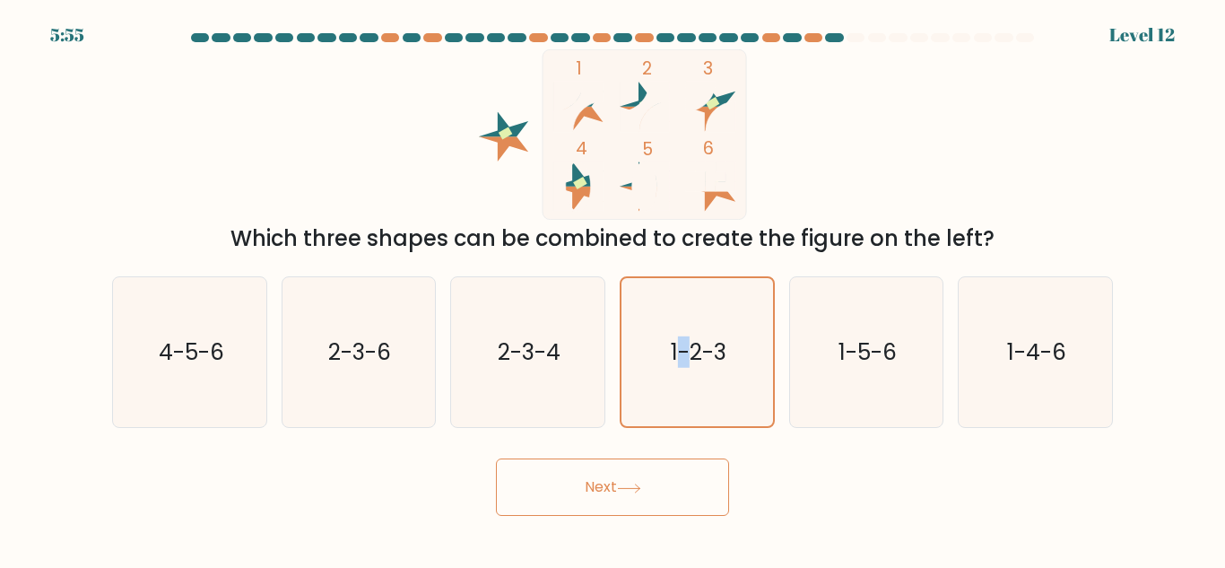
click at [660, 480] on button "Next" at bounding box center [612, 486] width 233 height 57
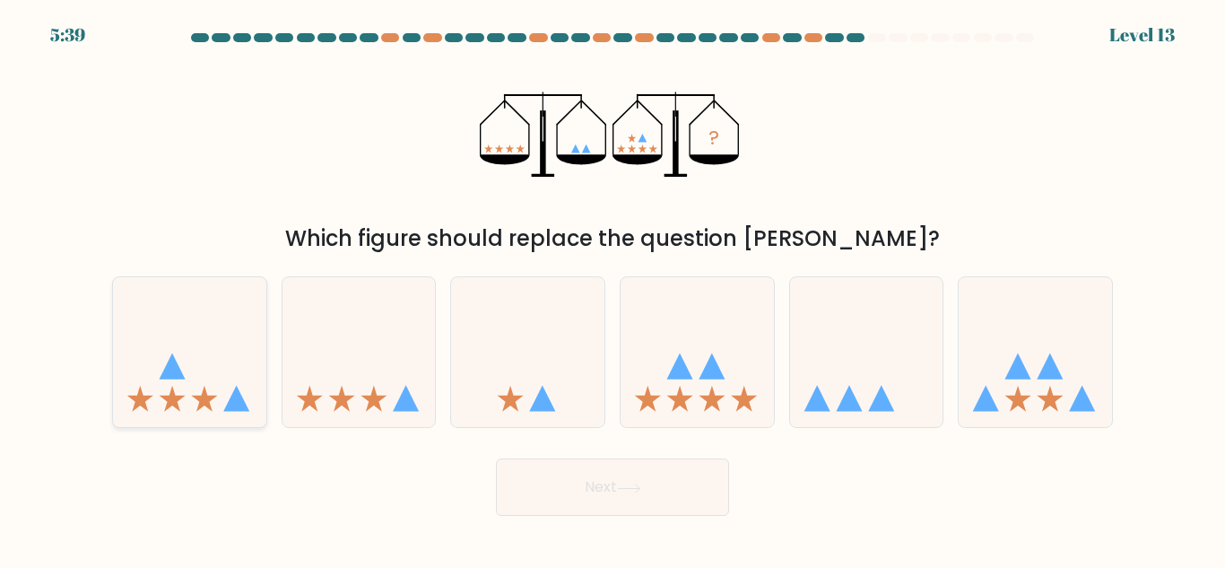
click at [165, 399] on icon at bounding box center [173, 399] width 26 height 26
click at [613, 289] on input "a." at bounding box center [613, 286] width 1 height 4
radio input "true"
click at [539, 500] on button "Next" at bounding box center [612, 486] width 233 height 57
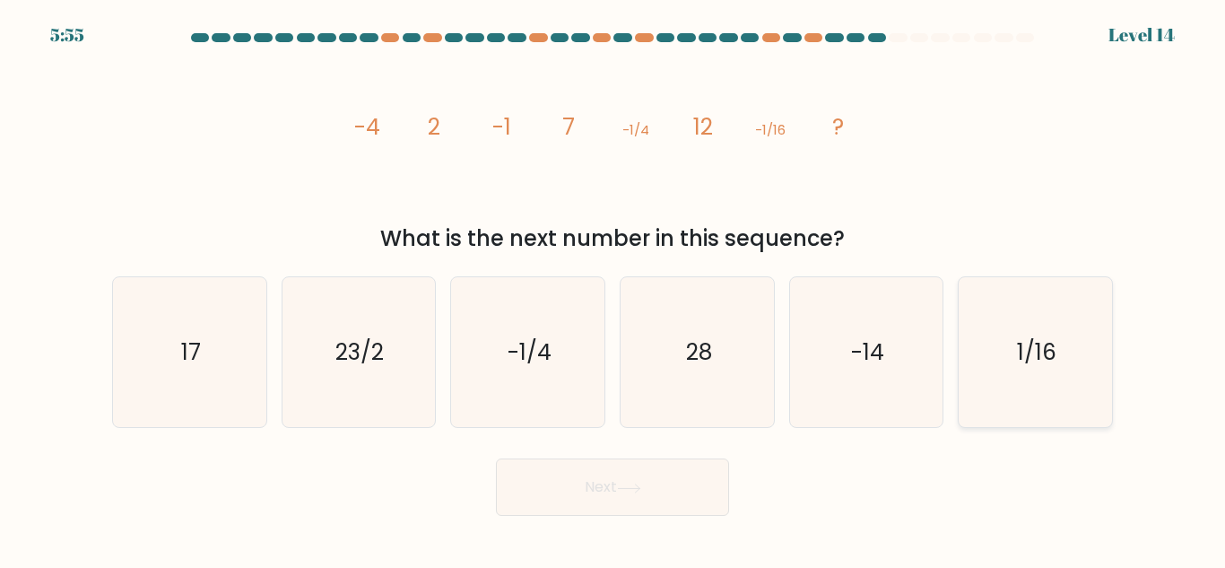
click at [989, 329] on icon "1/16" at bounding box center [1035, 352] width 150 height 150
click at [613, 289] on input "f. 1/16" at bounding box center [613, 286] width 1 height 4
radio input "true"
click at [406, 402] on icon "23/2" at bounding box center [358, 352] width 150 height 150
click at [613, 289] on input "b. 23/2" at bounding box center [613, 286] width 1 height 4
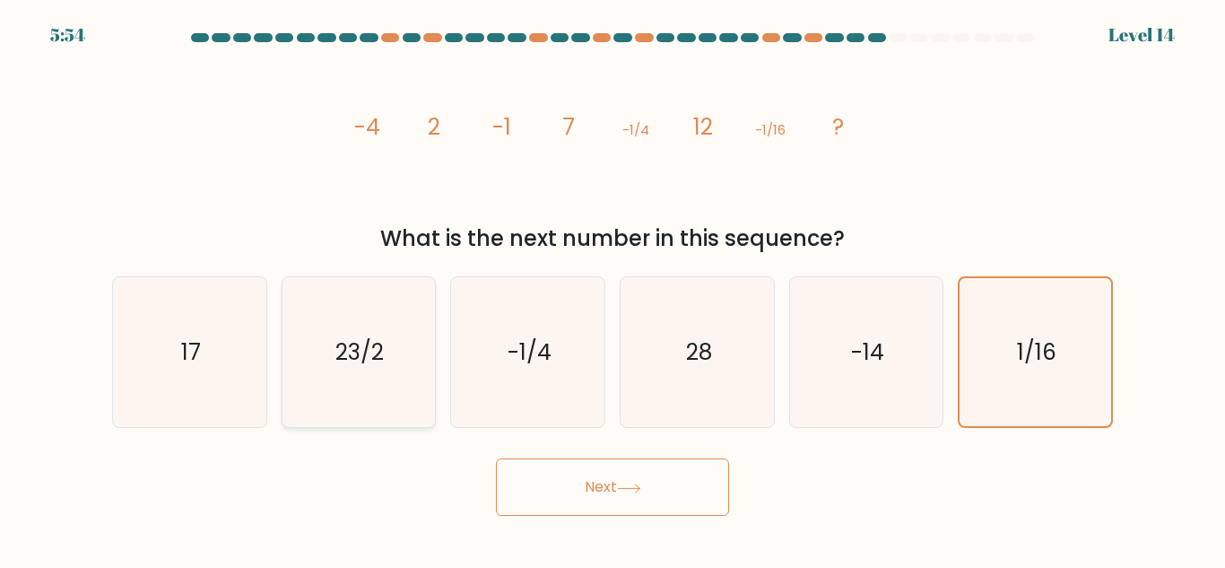
radio input "true"
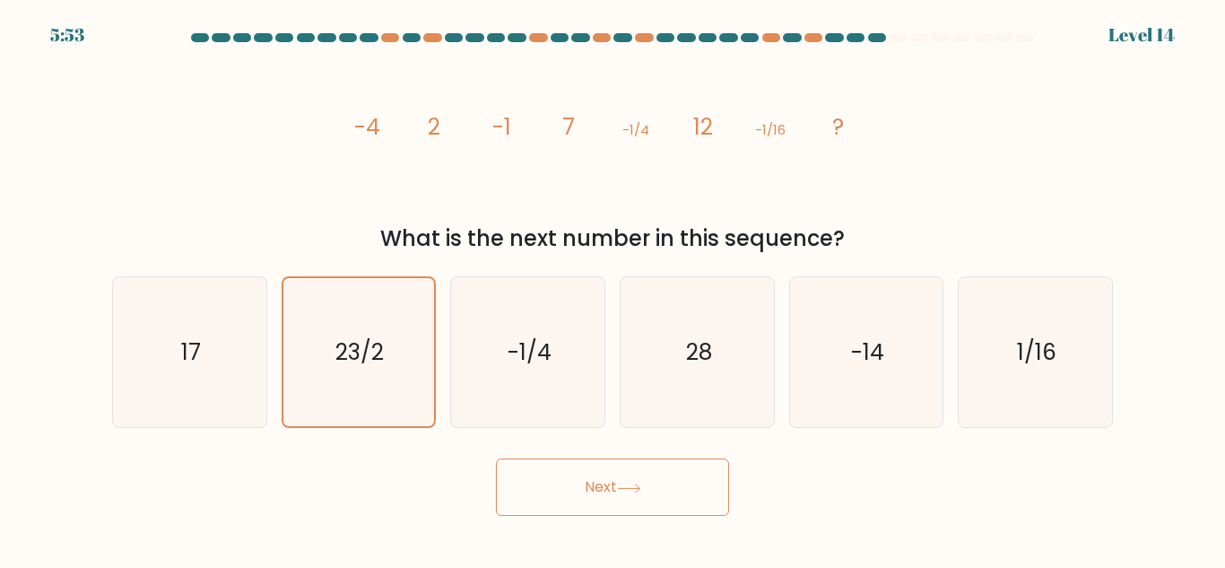
click at [616, 483] on button "Next" at bounding box center [612, 486] width 233 height 57
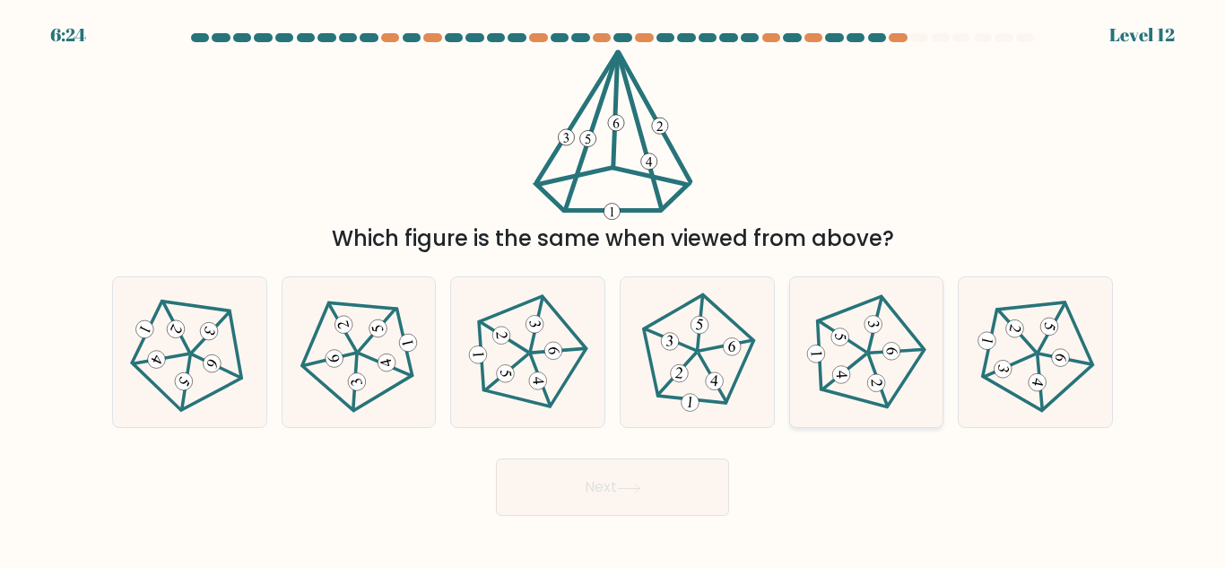
click at [840, 367] on 517 at bounding box center [841, 374] width 19 height 19
click at [613, 289] on input "e." at bounding box center [613, 286] width 1 height 4
radio input "true"
click at [672, 484] on button "Next" at bounding box center [612, 486] width 233 height 57
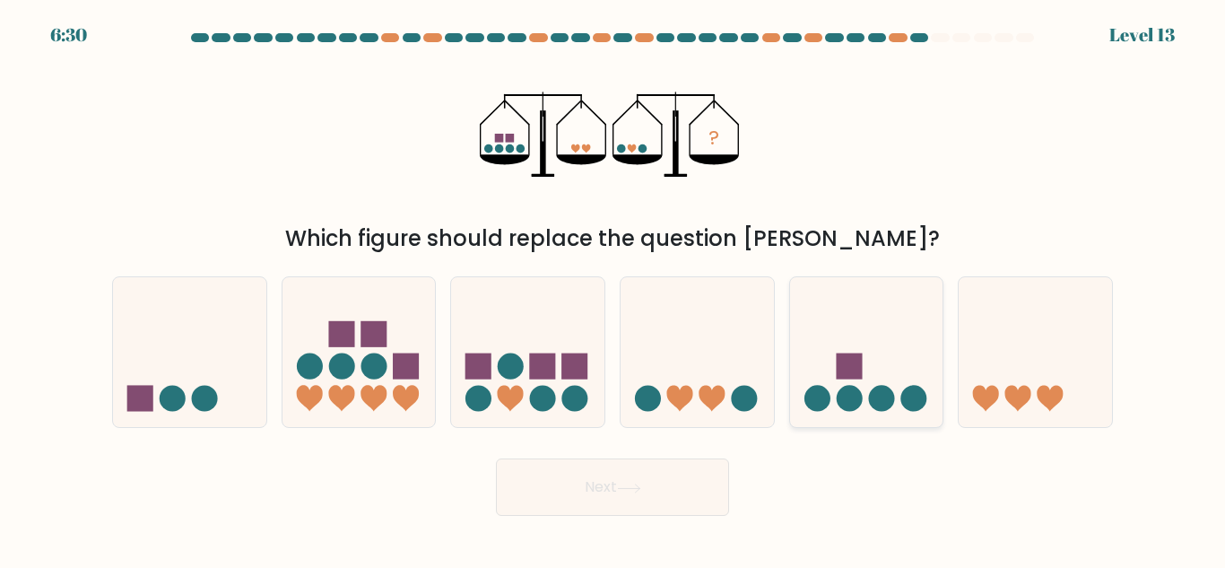
click at [896, 386] on icon at bounding box center [866, 352] width 153 height 126
click at [613, 289] on input "e." at bounding box center [613, 286] width 1 height 4
radio input "true"
click at [601, 491] on button "Next" at bounding box center [612, 486] width 233 height 57
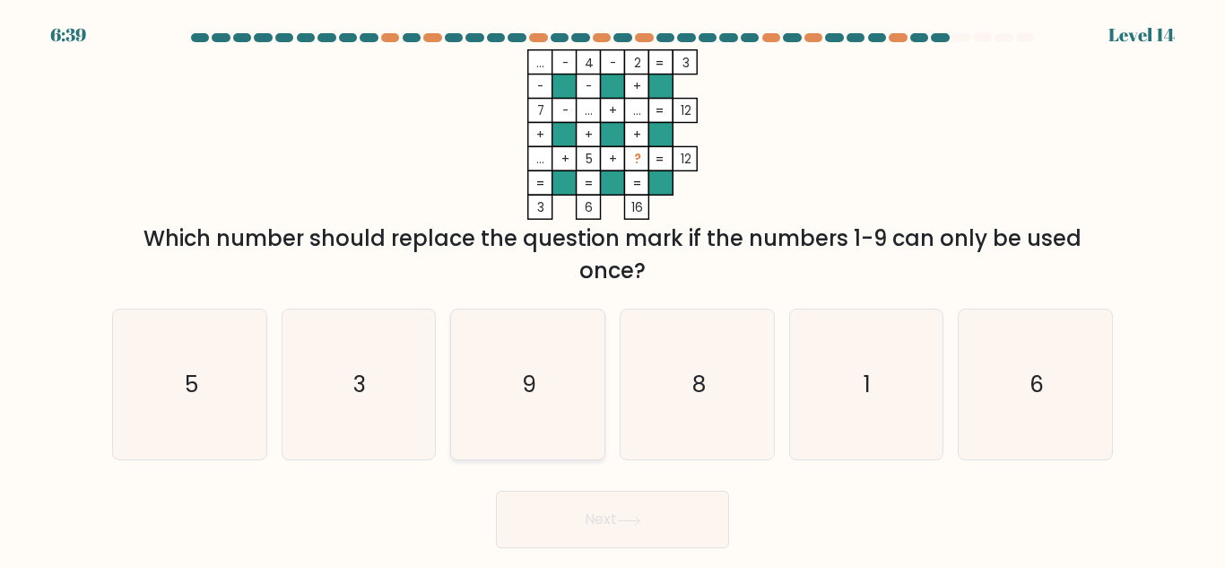
click at [515, 361] on icon "9" at bounding box center [528, 384] width 150 height 150
click at [613, 289] on input "c. 9" at bounding box center [613, 286] width 1 height 4
radio input "true"
click at [623, 504] on button "Next" at bounding box center [612, 519] width 233 height 57
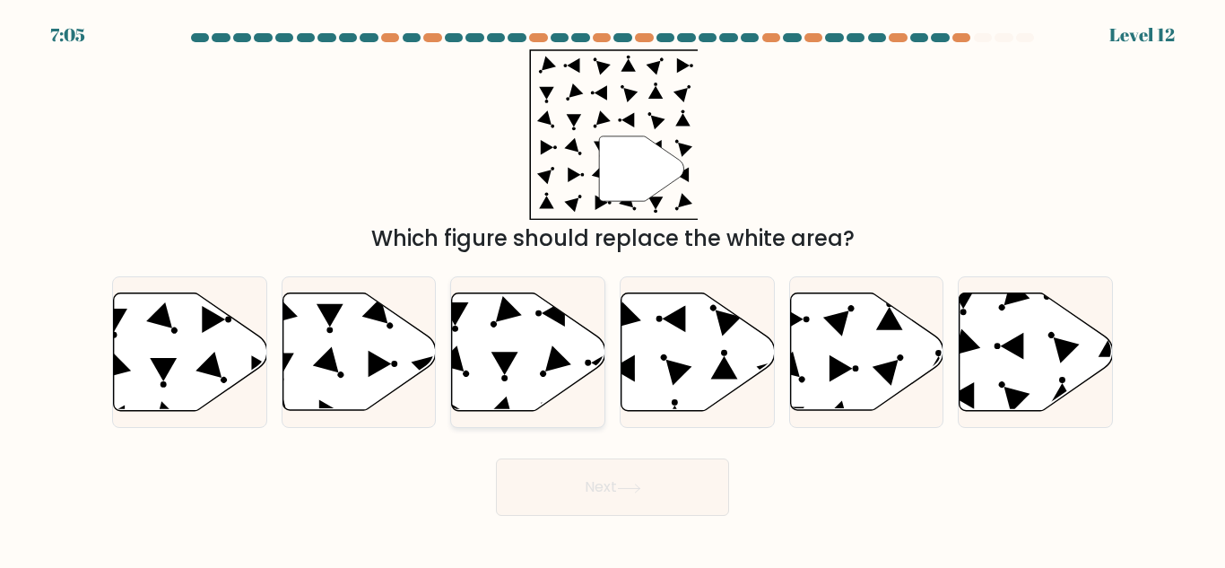
click at [536, 335] on icon at bounding box center [528, 351] width 153 height 117
click at [613, 289] on input "c." at bounding box center [613, 286] width 1 height 4
radio input "true"
click at [697, 489] on button "Next" at bounding box center [612, 486] width 233 height 57
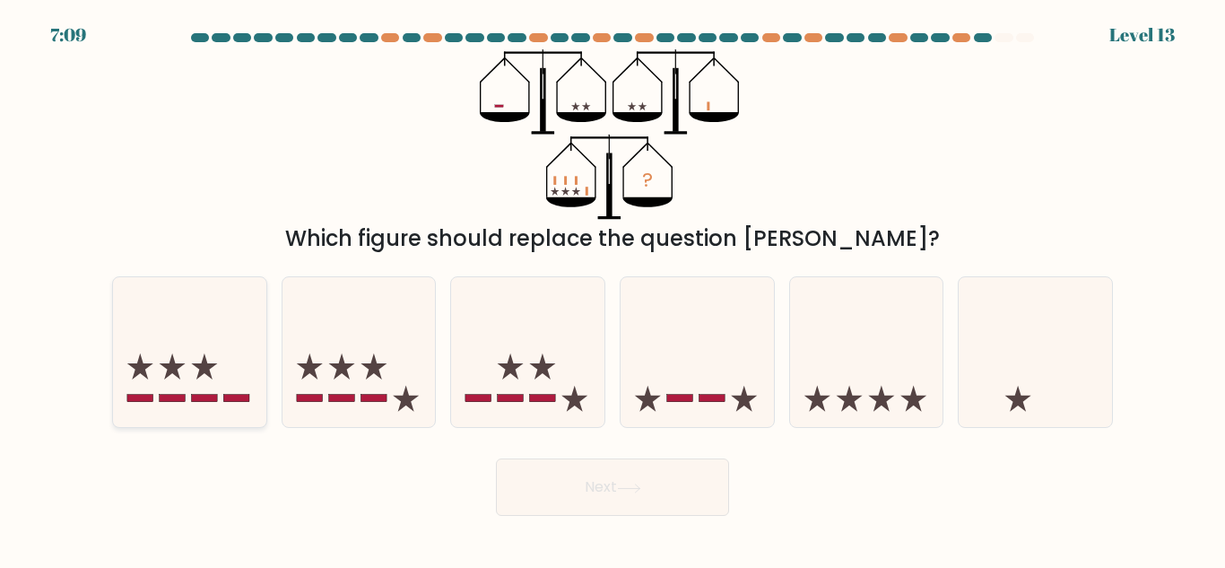
click at [196, 374] on icon at bounding box center [189, 352] width 153 height 126
click at [613, 289] on input "a." at bounding box center [613, 286] width 1 height 4
radio input "true"
click at [598, 491] on button "Next" at bounding box center [612, 486] width 233 height 57
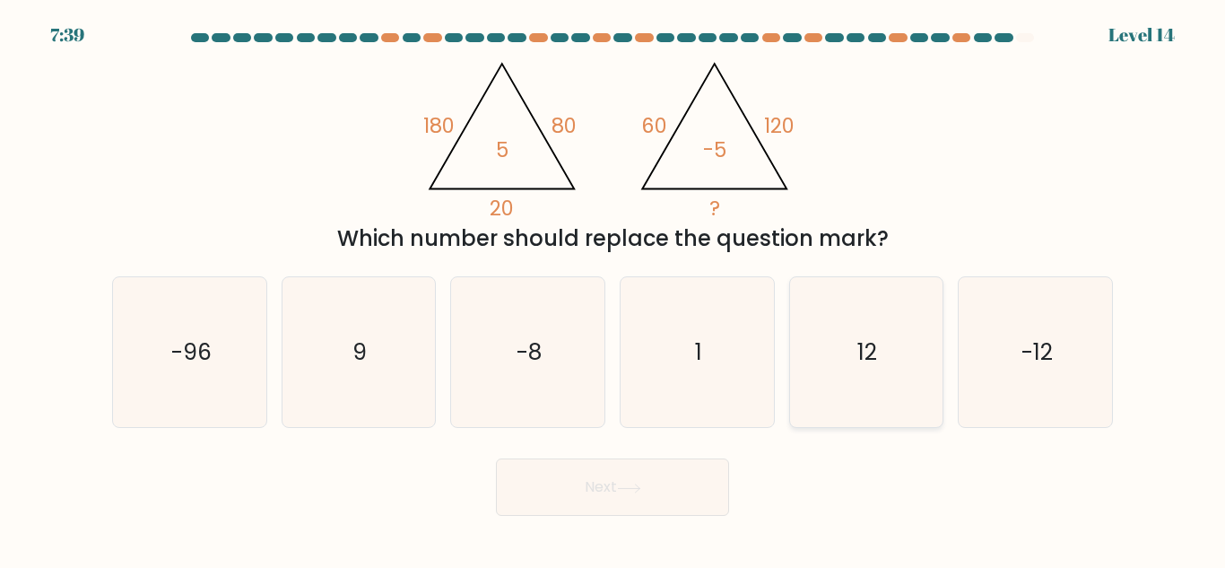
click at [871, 402] on icon "12" at bounding box center [866, 352] width 150 height 150
click at [613, 289] on input "e. 12" at bounding box center [613, 286] width 1 height 4
radio input "true"
click at [577, 369] on icon "-8" at bounding box center [528, 352] width 150 height 150
click at [613, 289] on input "c. -8" at bounding box center [613, 286] width 1 height 4
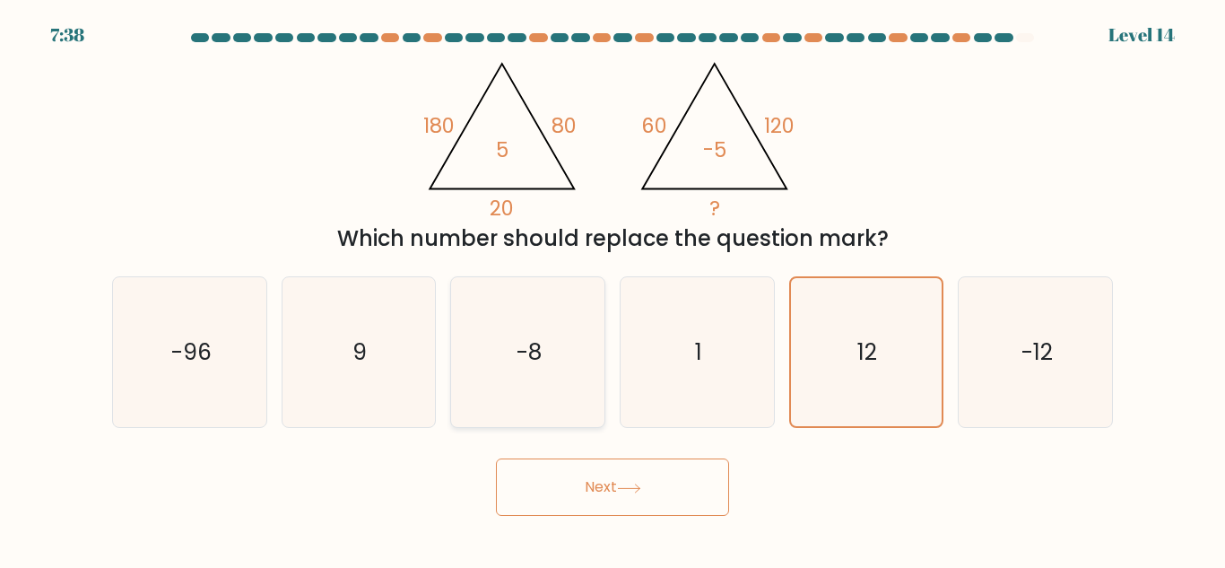
radio input "true"
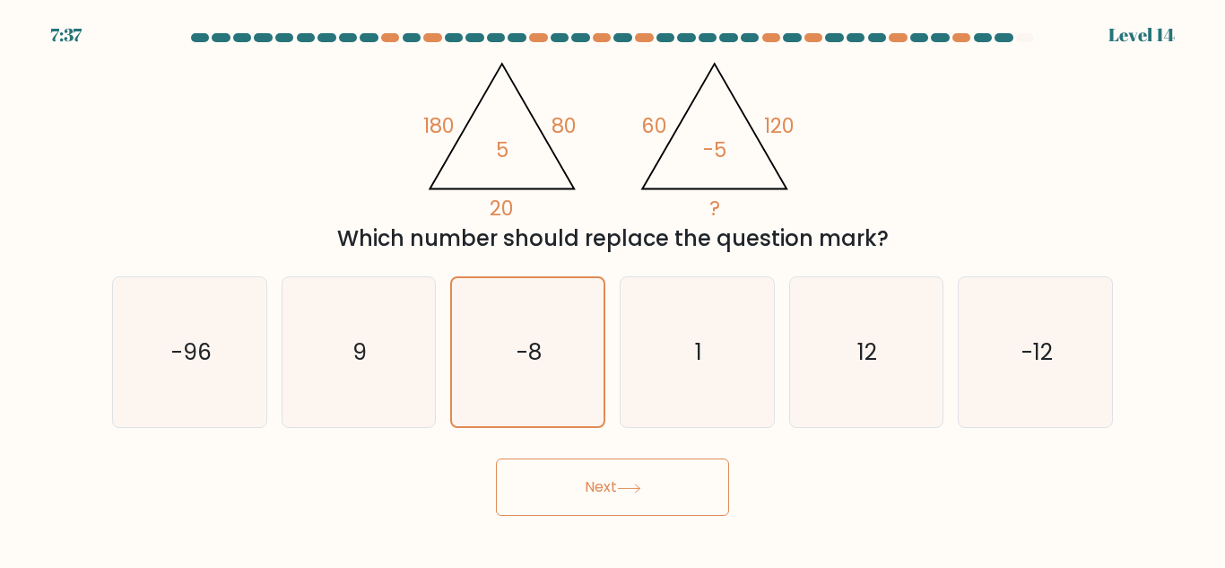
click at [612, 486] on button "Next" at bounding box center [612, 486] width 233 height 57
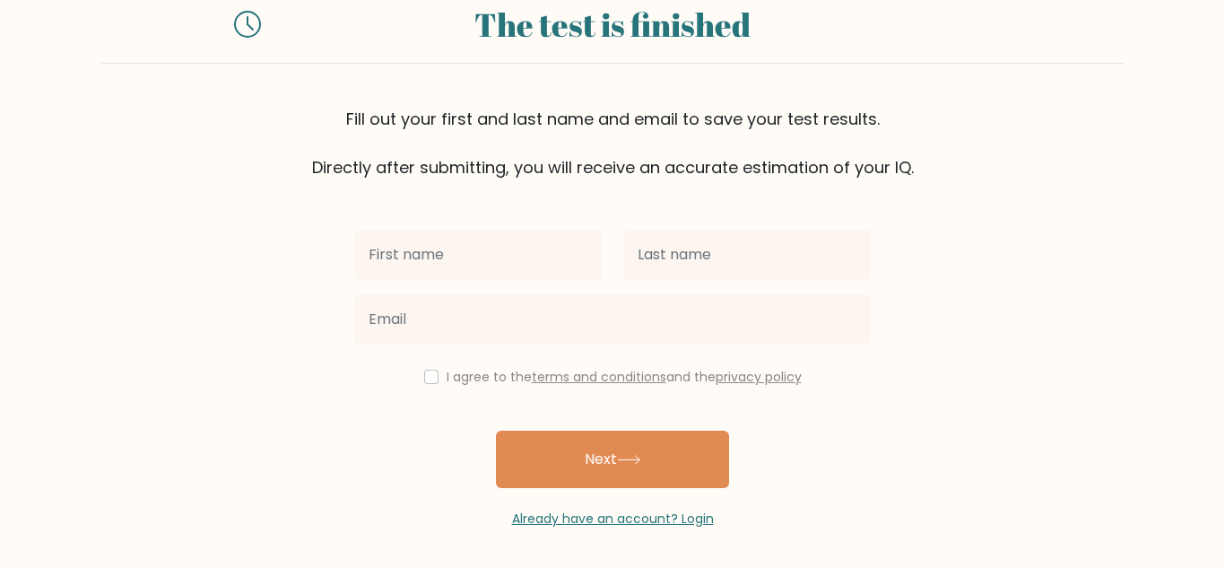
scroll to position [62, 0]
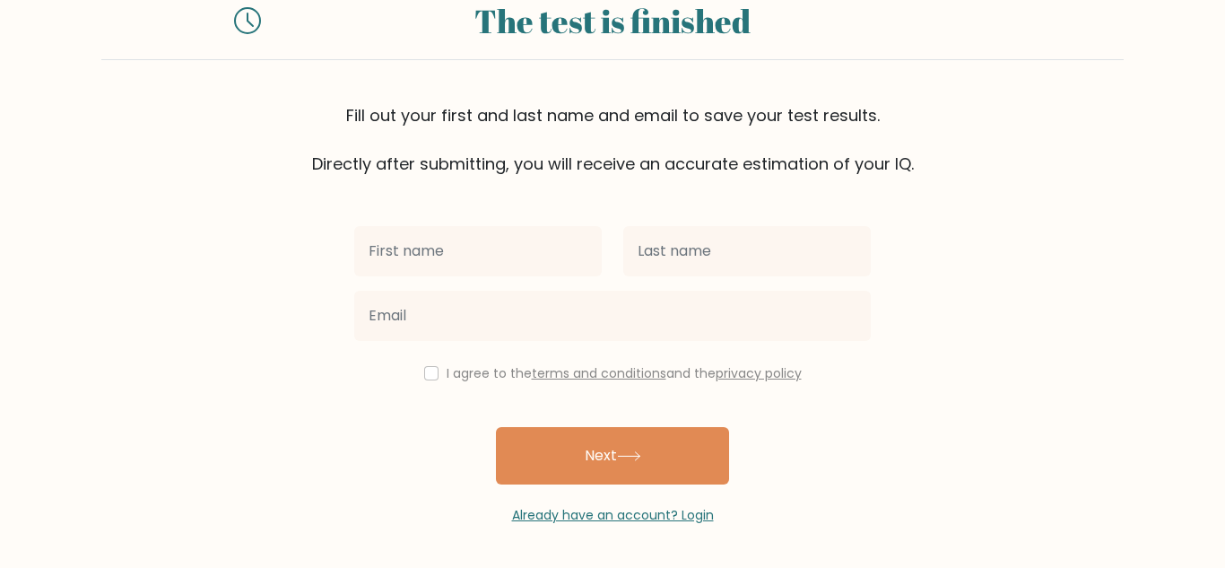
click at [539, 252] on input "text" at bounding box center [478, 251] width 248 height 50
click at [461, 274] on input "text" at bounding box center [478, 251] width 248 height 50
type input "pwqp09283@gmail.com"
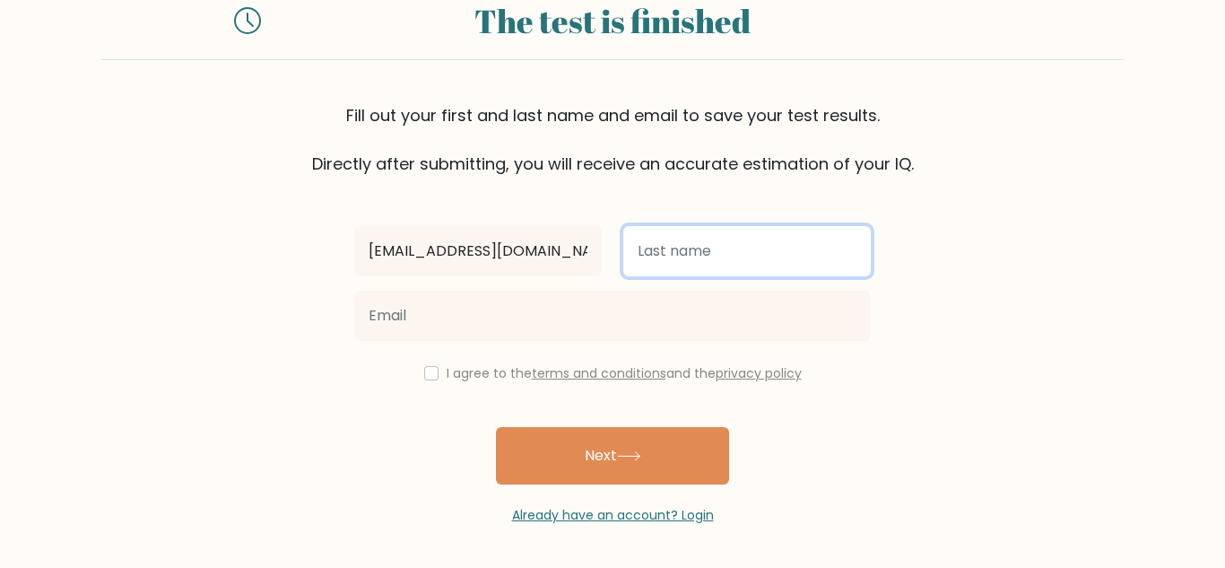
click at [801, 256] on input "text" at bounding box center [747, 251] width 248 height 50
type input "hey"
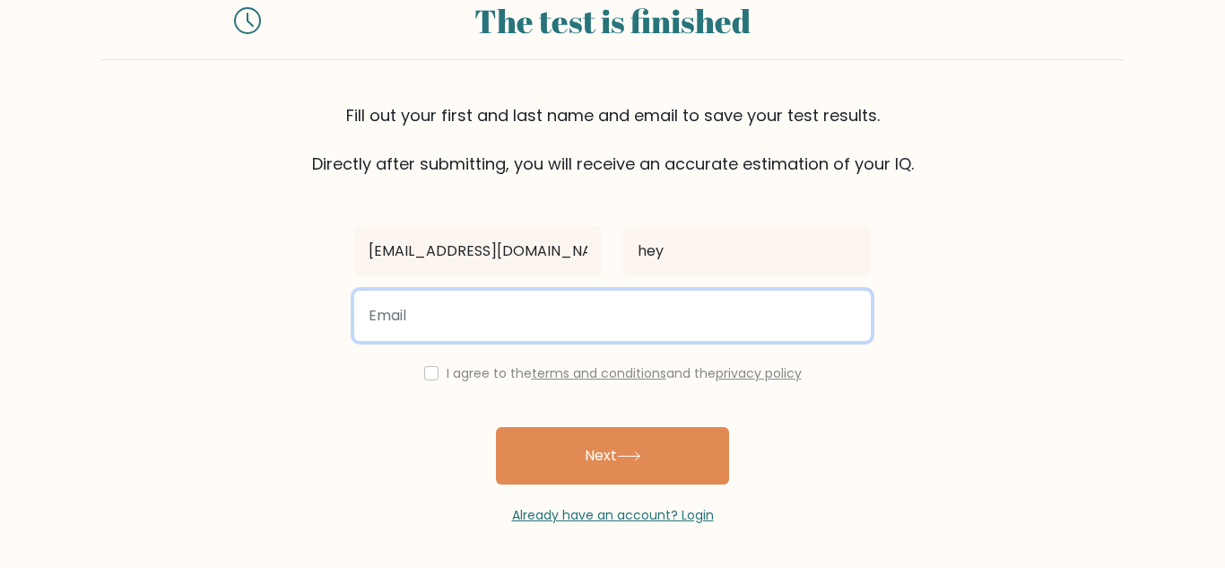
click at [564, 334] on input "email" at bounding box center [612, 316] width 517 height 50
type input "pwqp09283@gmail.com"
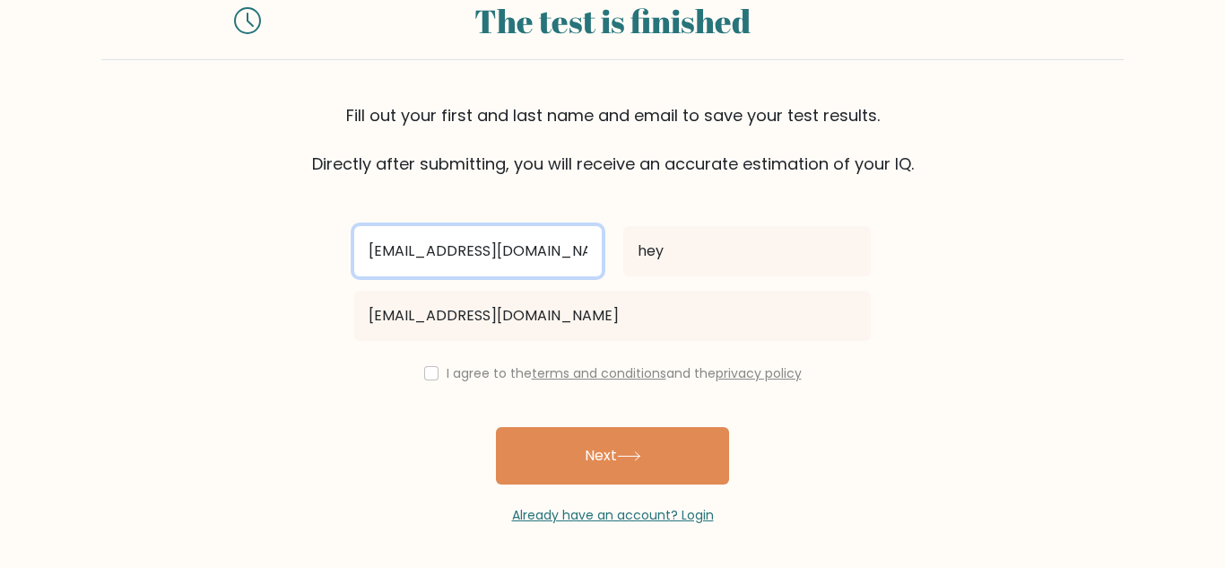
drag, startPoint x: 573, startPoint y: 238, endPoint x: 320, endPoint y: 248, distance: 253.1
click at [320, 248] on form "The test is finished Fill out your first and last name and email to save your t…" at bounding box center [612, 252] width 1225 height 543
type input "hi"
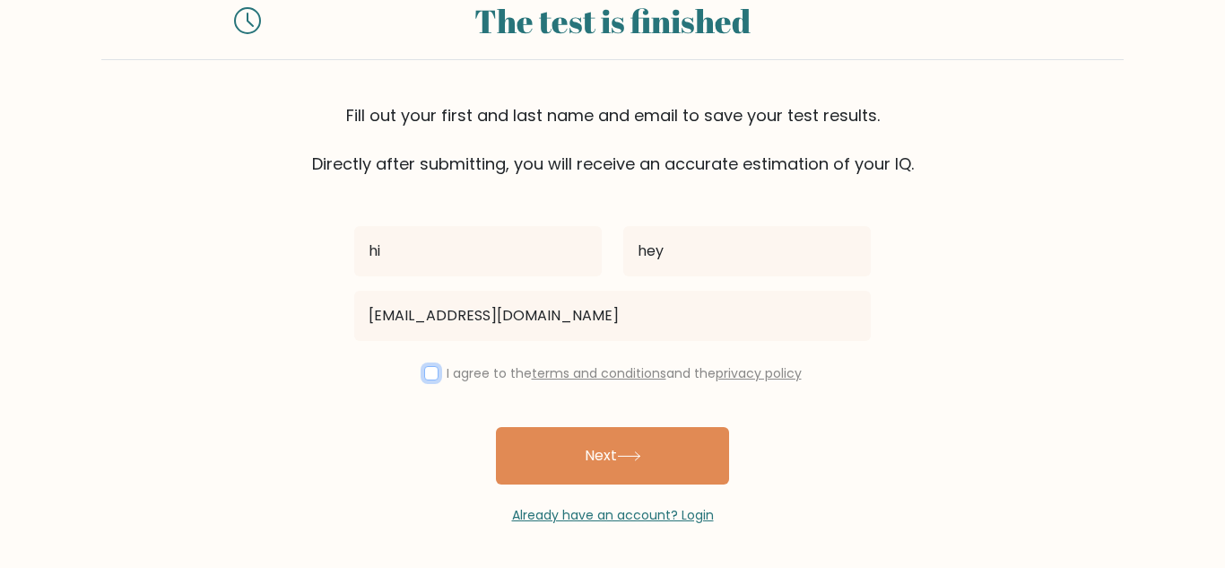
click at [427, 379] on input "checkbox" at bounding box center [431, 373] width 14 height 14
checkbox input "true"
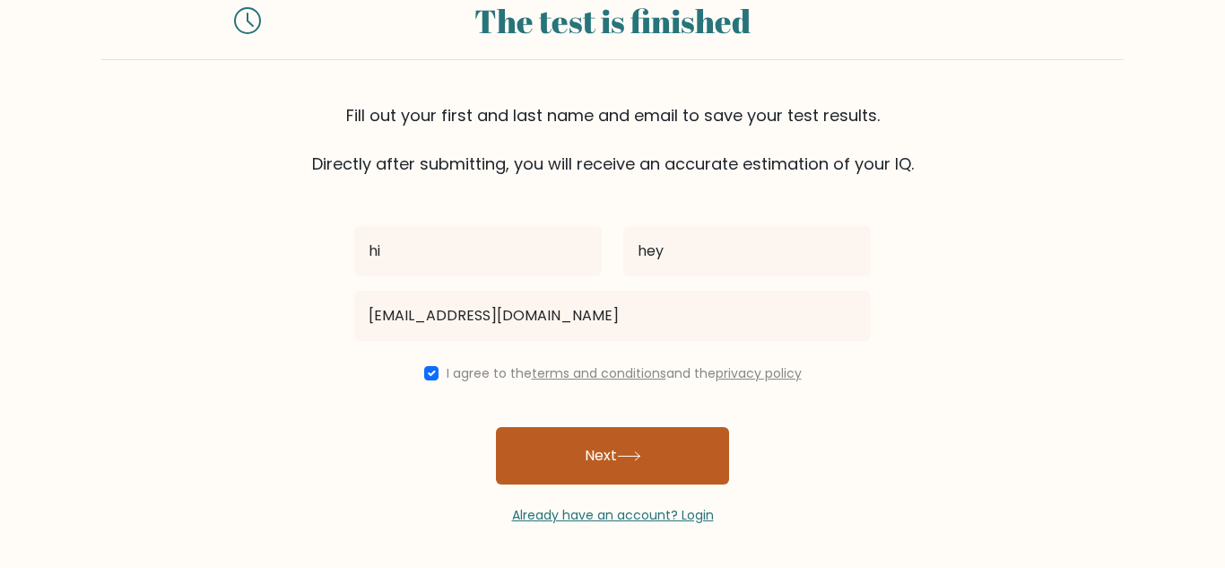
click at [591, 439] on button "Next" at bounding box center [612, 455] width 233 height 57
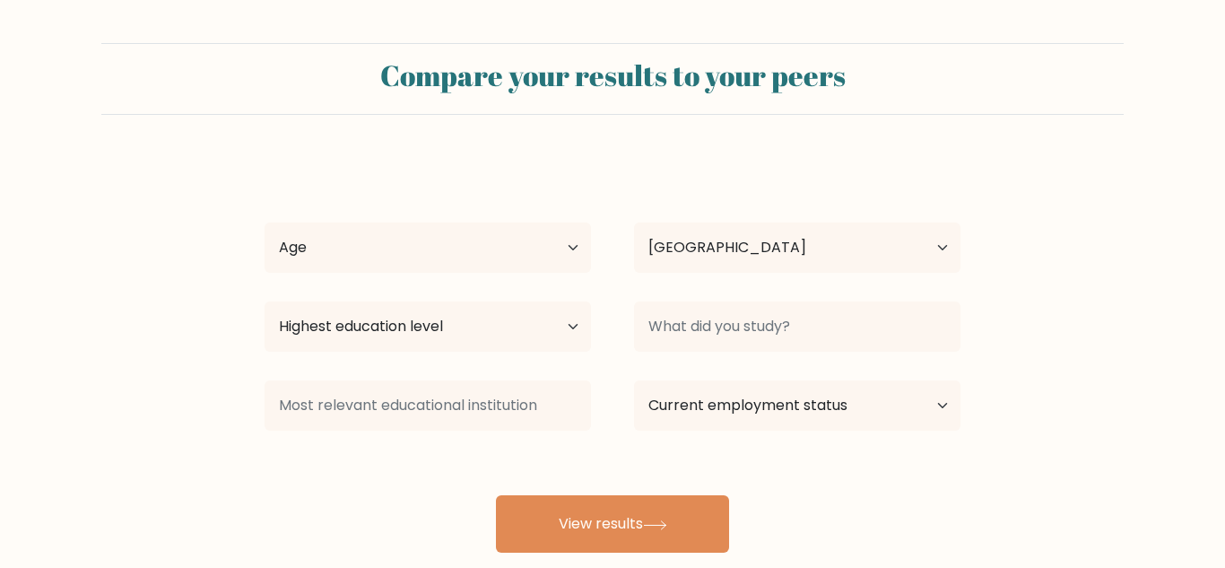
select select "CA"
click at [532, 336] on select "Highest education level No schooling Primary Lower Secondary Upper Secondary Oc…" at bounding box center [428, 326] width 326 height 50
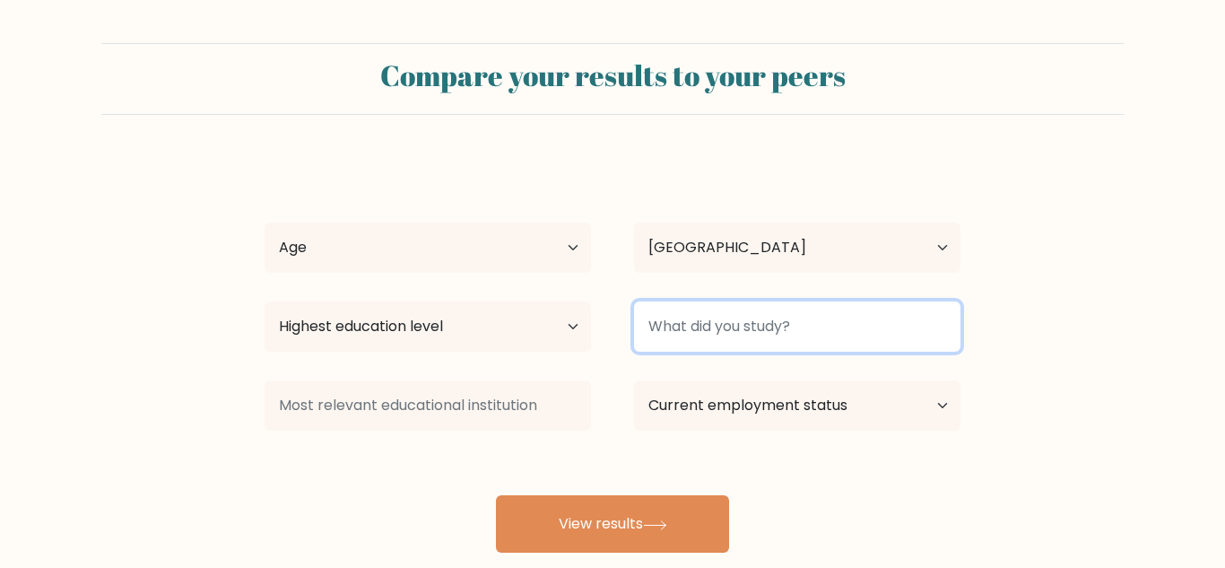
click at [794, 317] on input at bounding box center [797, 326] width 326 height 50
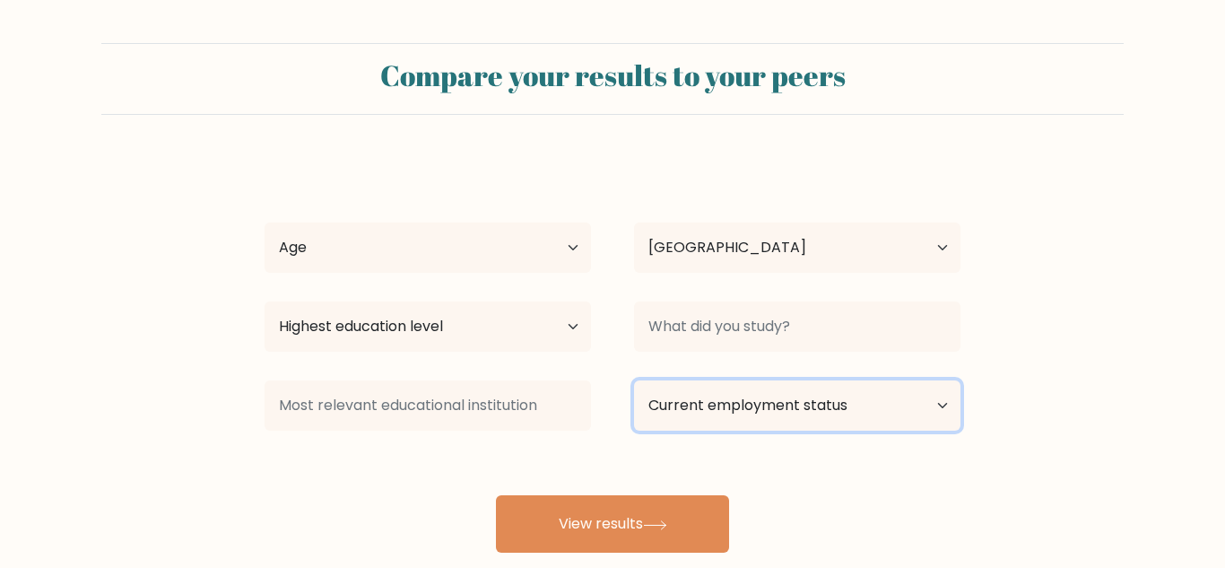
click at [767, 415] on select "Current employment status Employed Student Retired Other / prefer not to answer" at bounding box center [797, 405] width 326 height 50
select select "student"
click at [634, 380] on select "Current employment status Employed Student Retired Other / prefer not to answer" at bounding box center [797, 405] width 326 height 50
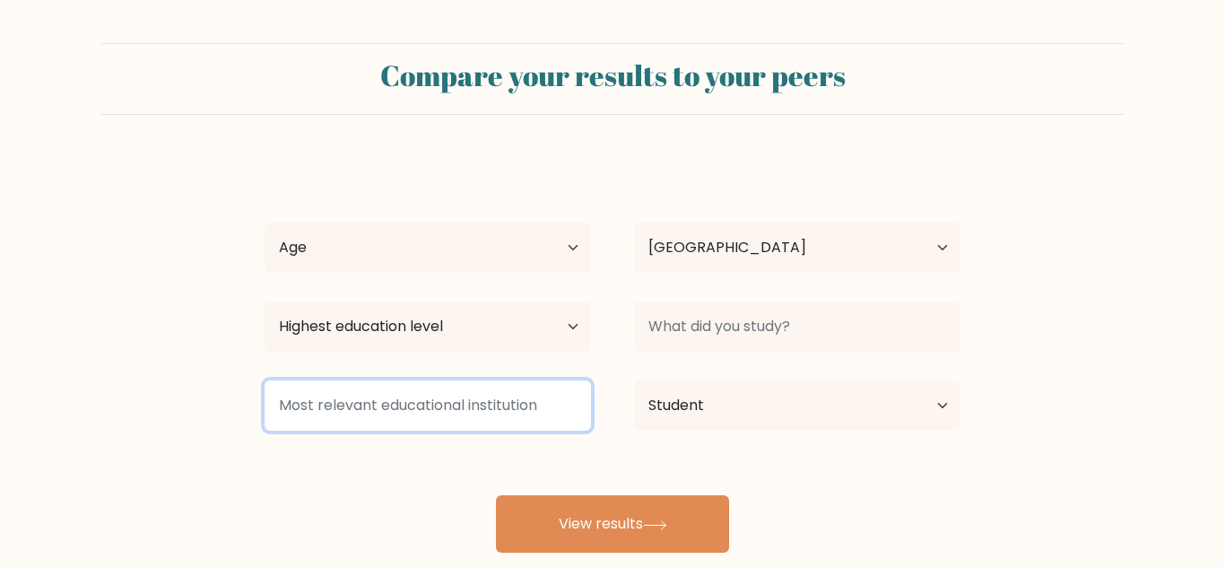
click at [470, 424] on input at bounding box center [428, 405] width 326 height 50
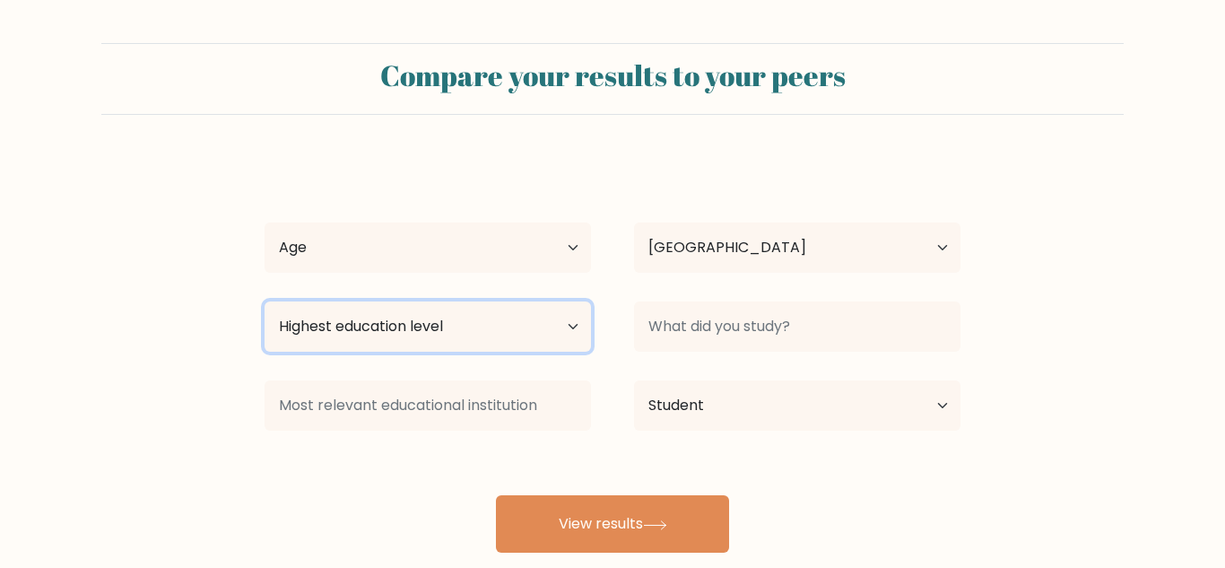
click at [425, 326] on select "Highest education level No schooling Primary Lower Secondary Upper Secondary Oc…" at bounding box center [428, 326] width 326 height 50
select select "lower_secondary"
click at [265, 301] on select "Highest education level No schooling Primary Lower Secondary Upper Secondary Oc…" at bounding box center [428, 326] width 326 height 50
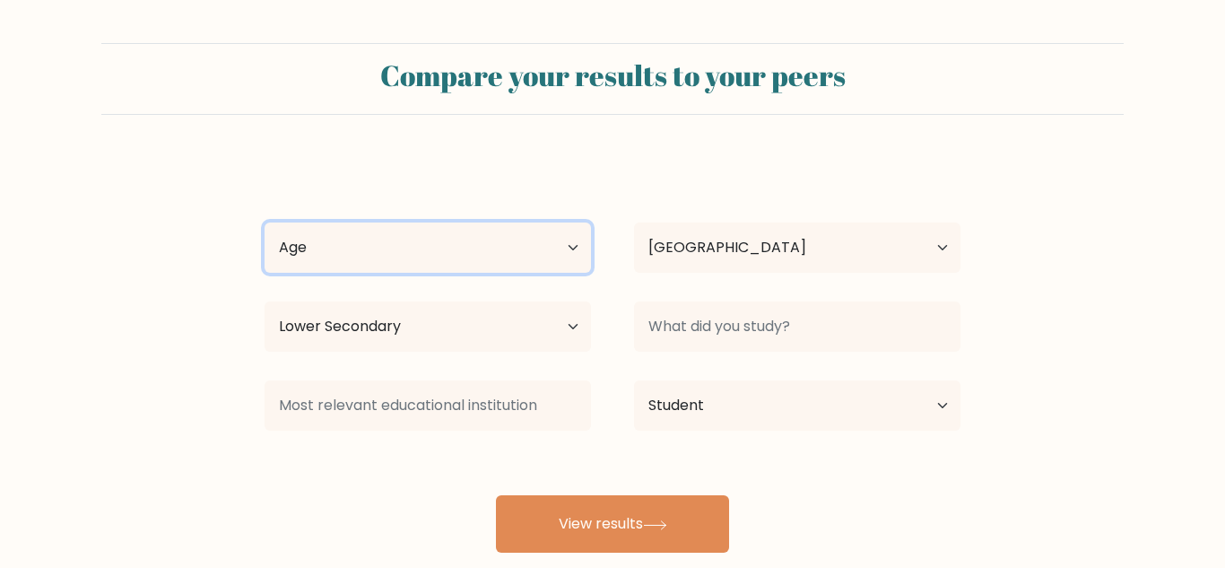
click at [413, 248] on select "Age Under 18 years old 18-24 years old 25-34 years old 35-44 years old 45-54 ye…" at bounding box center [428, 247] width 326 height 50
select select "min_18"
click at [265, 222] on select "Age Under 18 years old 18-24 years old 25-34 years old 35-44 years old 45-54 ye…" at bounding box center [428, 247] width 326 height 50
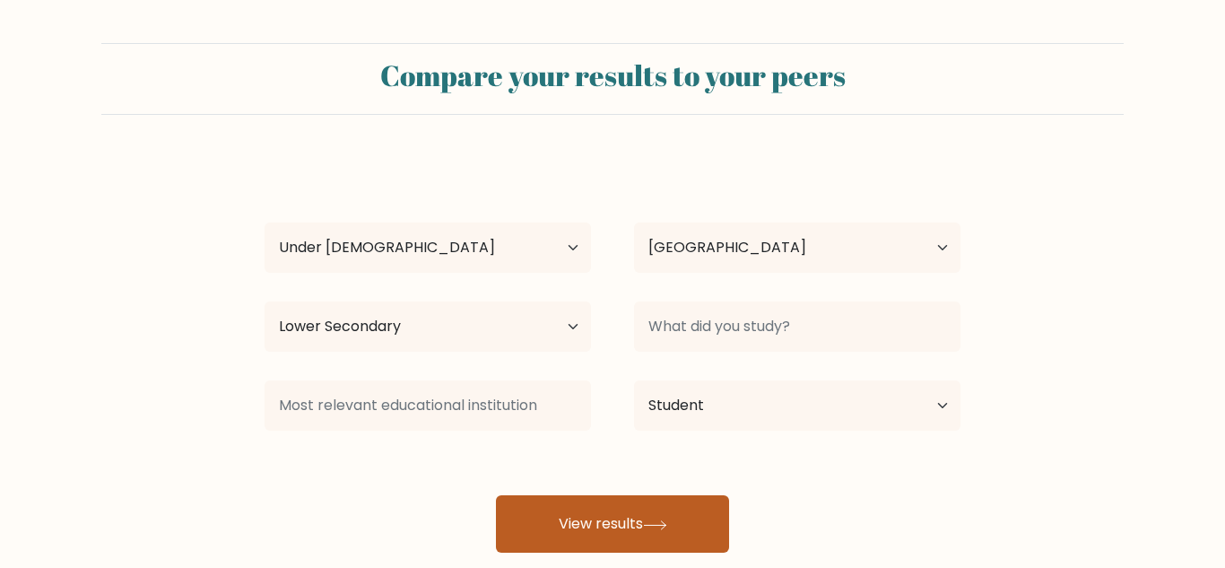
click at [699, 508] on button "View results" at bounding box center [612, 523] width 233 height 57
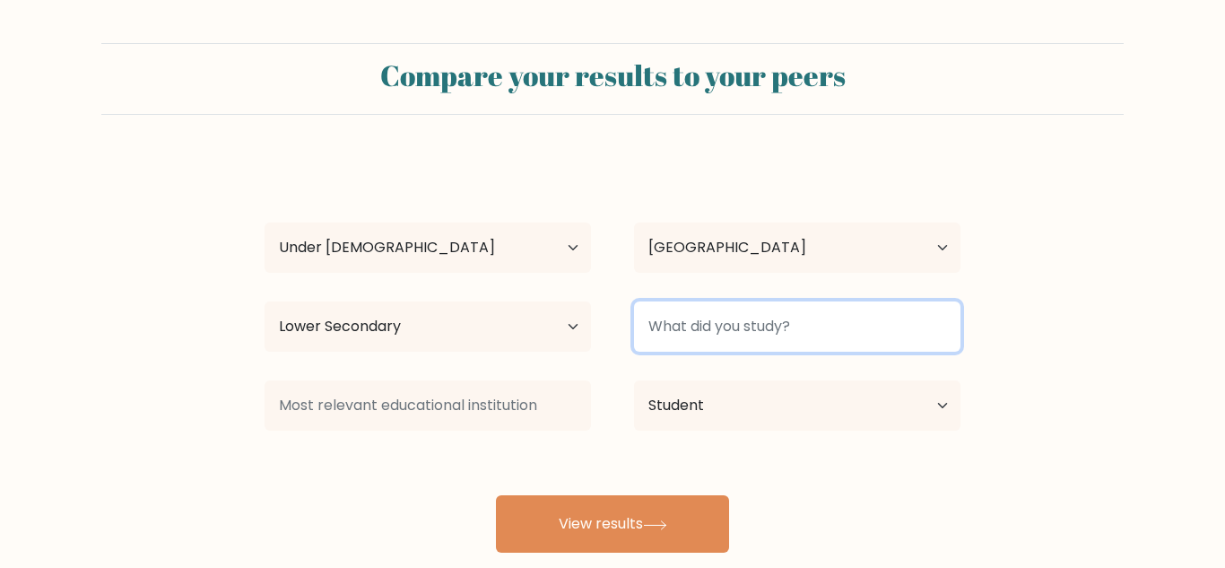
click at [778, 339] on input at bounding box center [797, 326] width 326 height 50
type input "n"
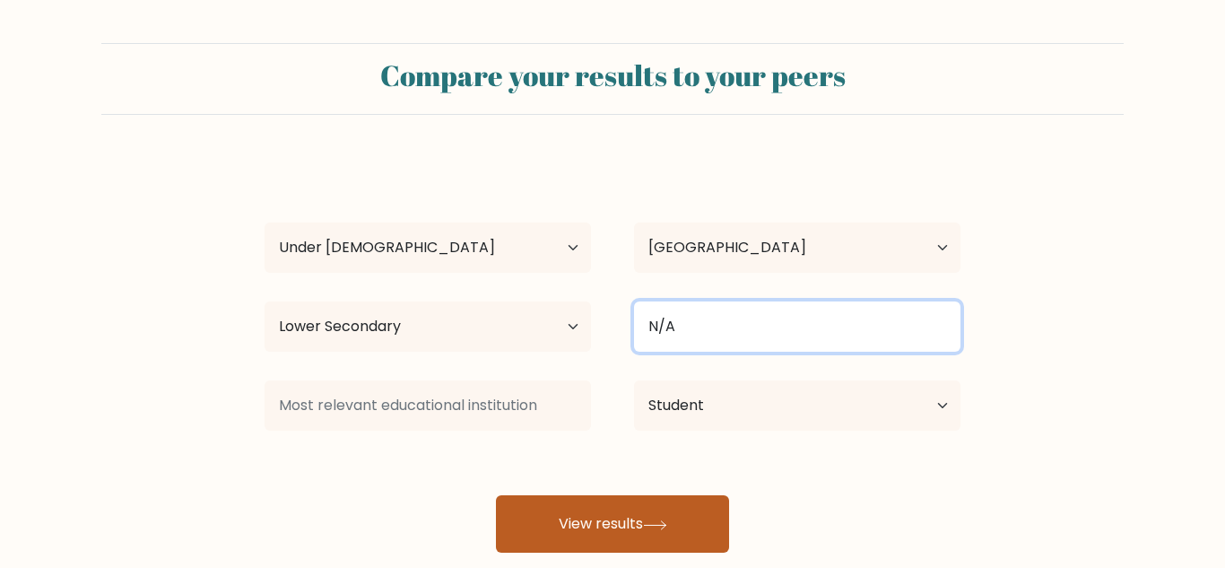
type input "N/A"
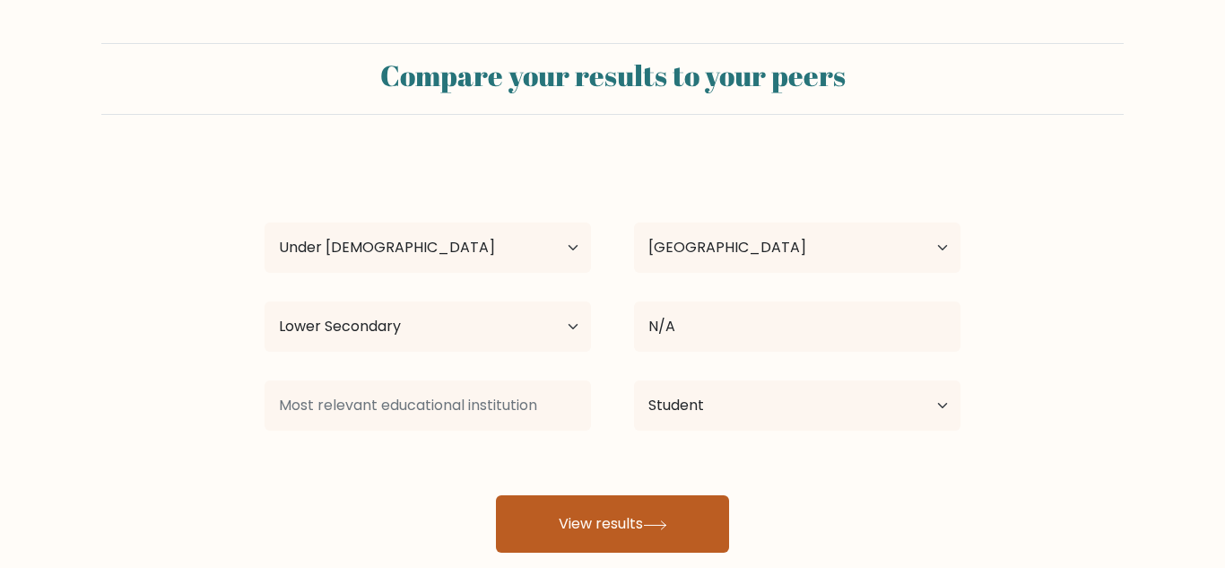
click at [695, 522] on button "View results" at bounding box center [612, 523] width 233 height 57
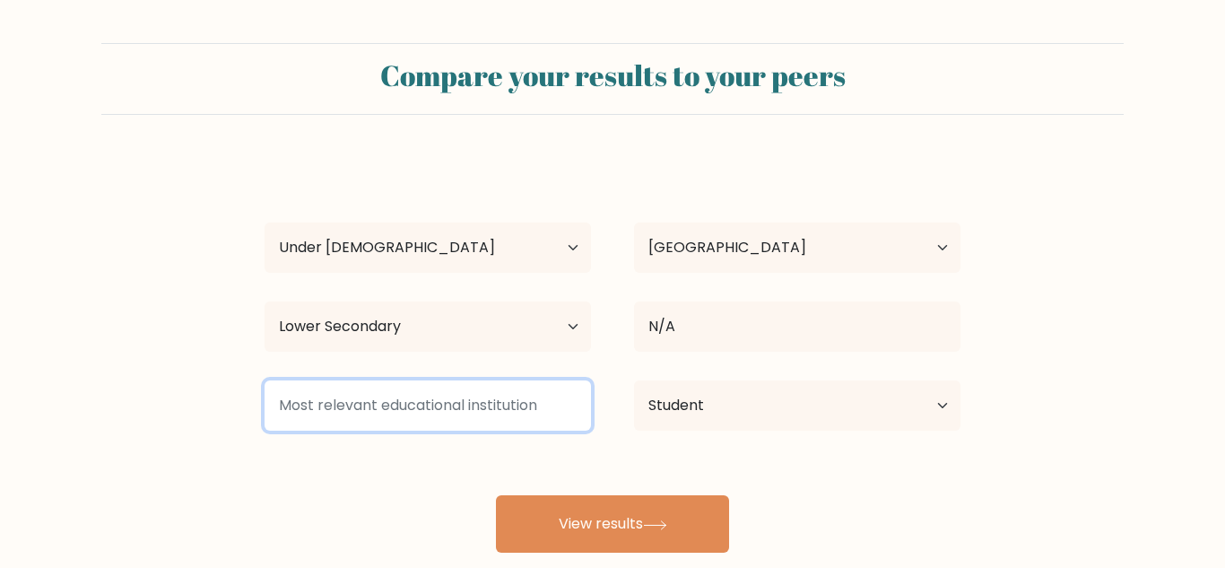
click at [461, 411] on input at bounding box center [428, 405] width 326 height 50
type input "N"
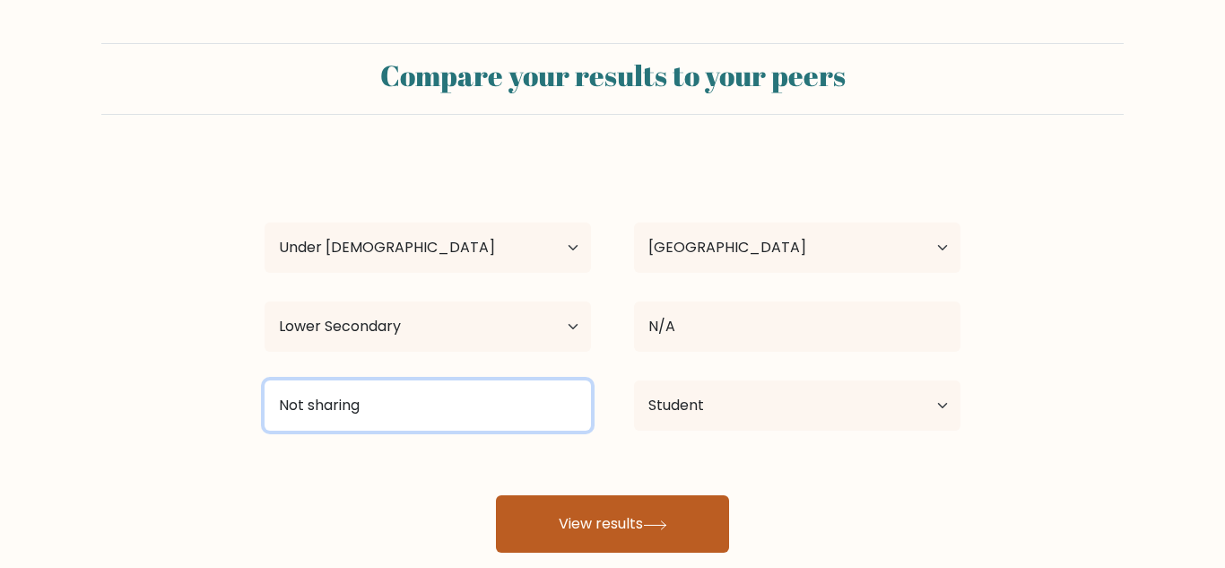
type input "Not sharing"
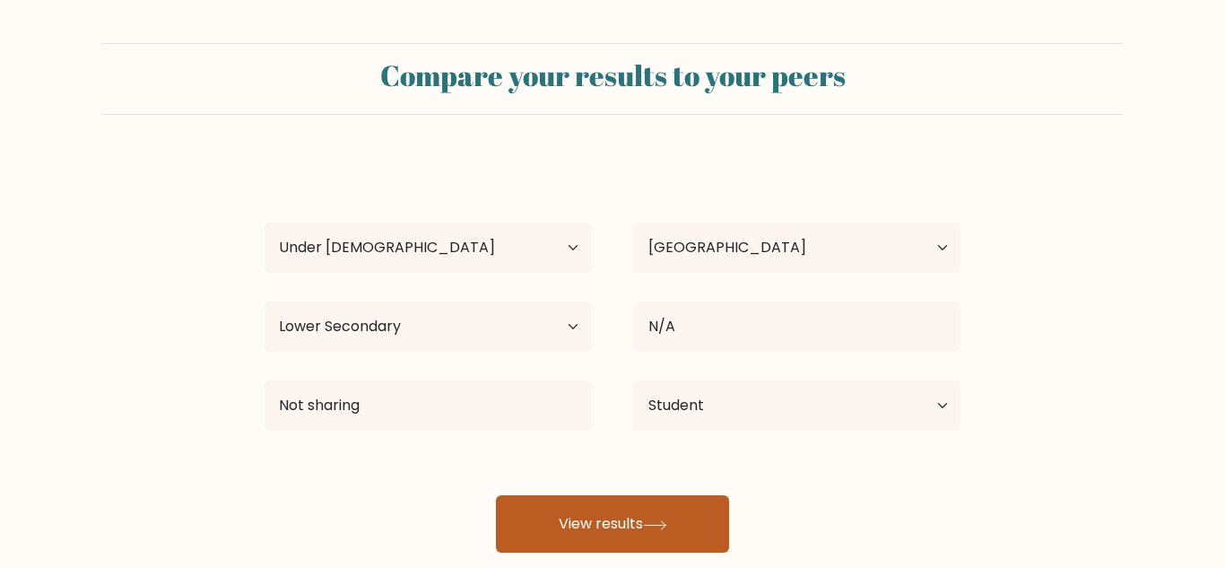
click at [618, 513] on button "View results" at bounding box center [612, 523] width 233 height 57
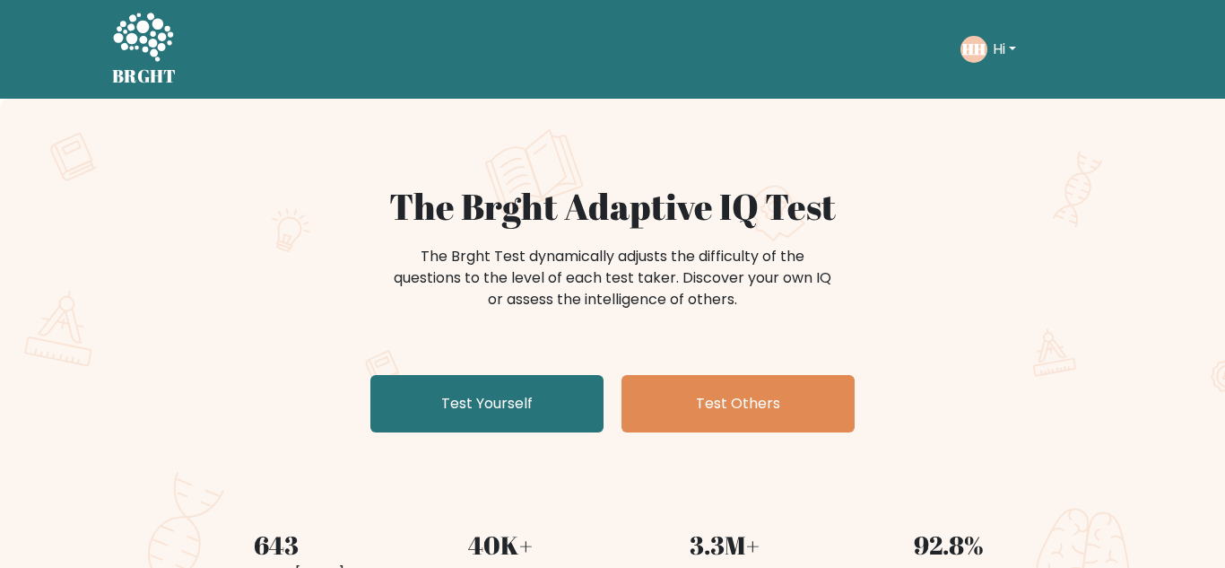
click at [371, 74] on div "Take the test HH Hi Dashboard Profile Settings Logout Dashboard Profile Setting…" at bounding box center [652, 50] width 922 height 56
